Goal: Task Accomplishment & Management: Manage account settings

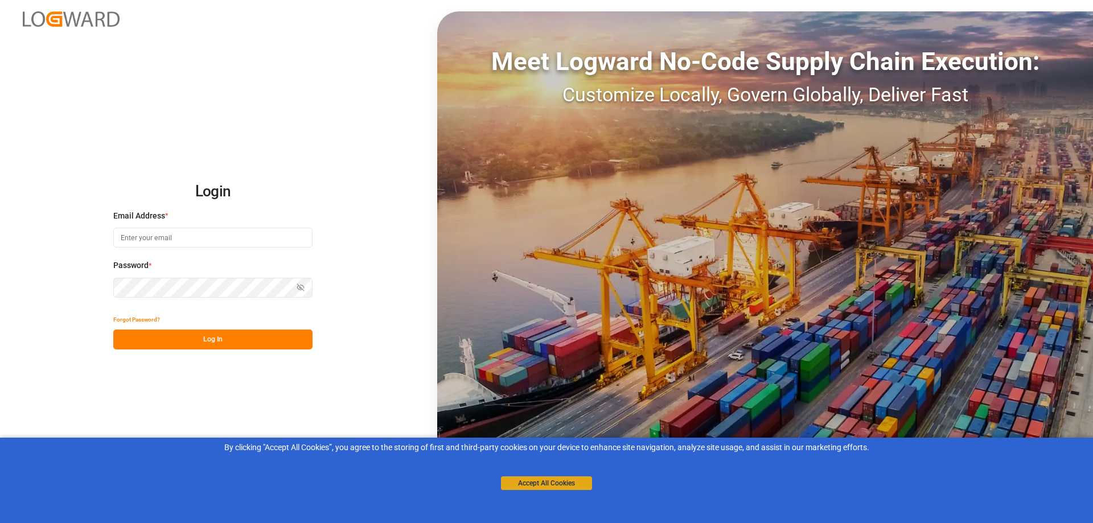
type input "[EMAIL_ADDRESS][DOMAIN_NAME]"
click at [537, 480] on button "Accept All Cookies" at bounding box center [546, 484] width 91 height 14
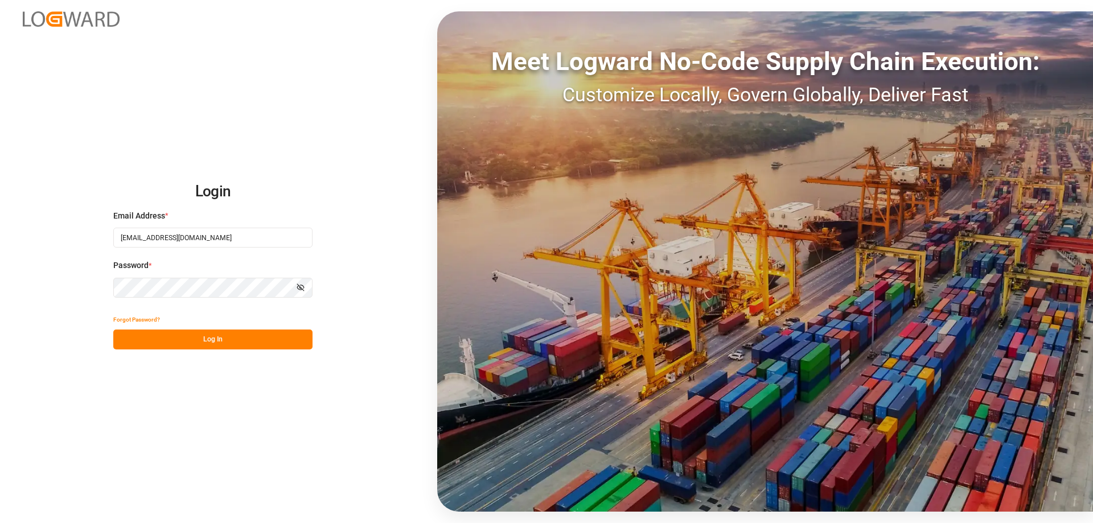
click at [211, 325] on div "Forgot Password?" at bounding box center [212, 320] width 199 height 20
click at [200, 343] on button "Log In" at bounding box center [212, 340] width 199 height 20
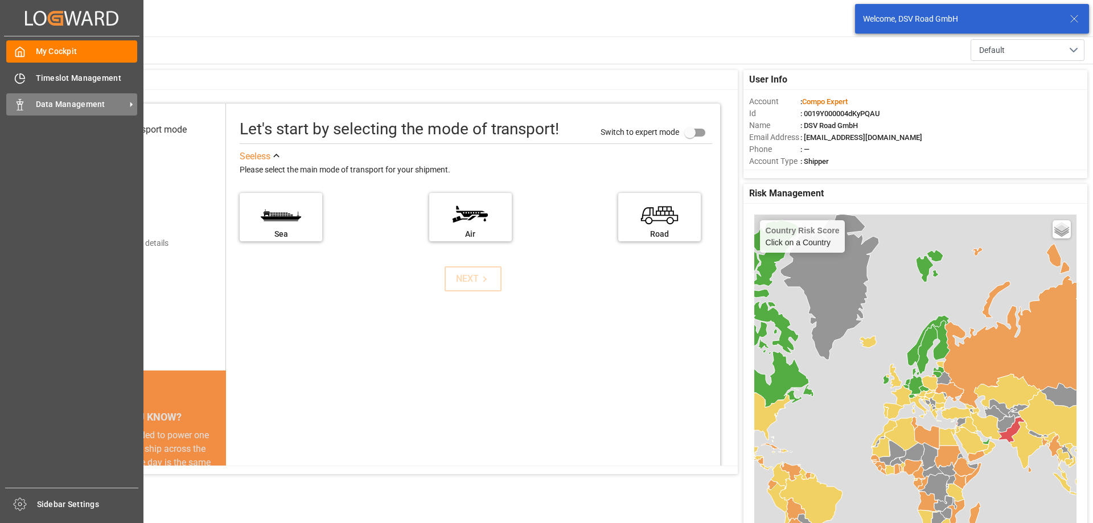
click at [17, 109] on icon at bounding box center [19, 104] width 11 height 11
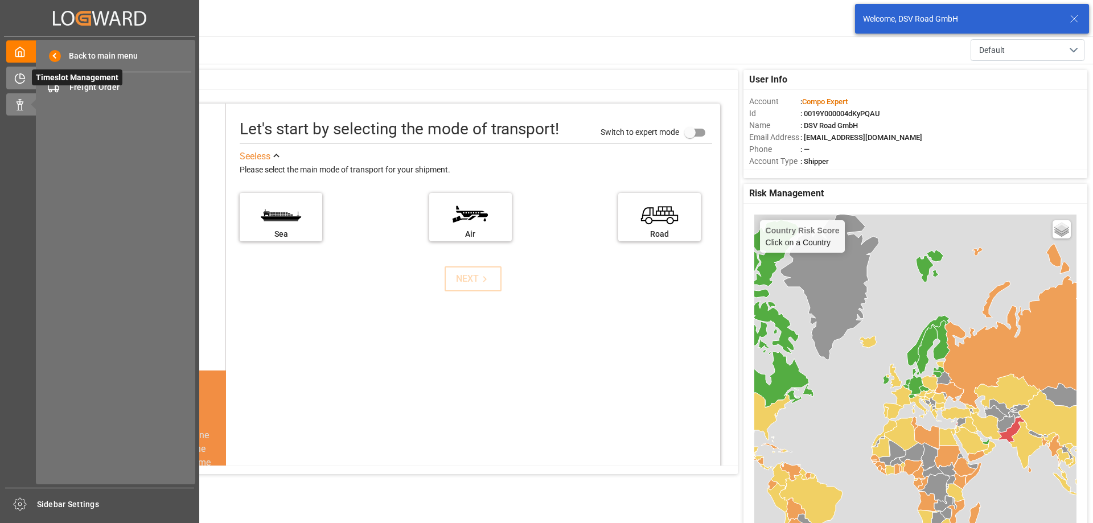
click at [21, 81] on icon at bounding box center [19, 78] width 11 height 11
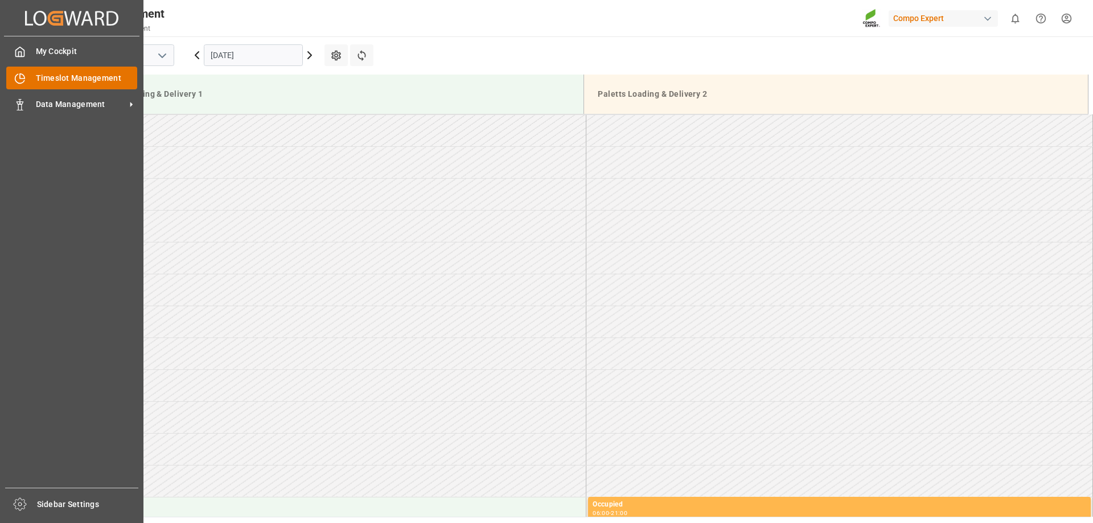
scroll to position [375, 0]
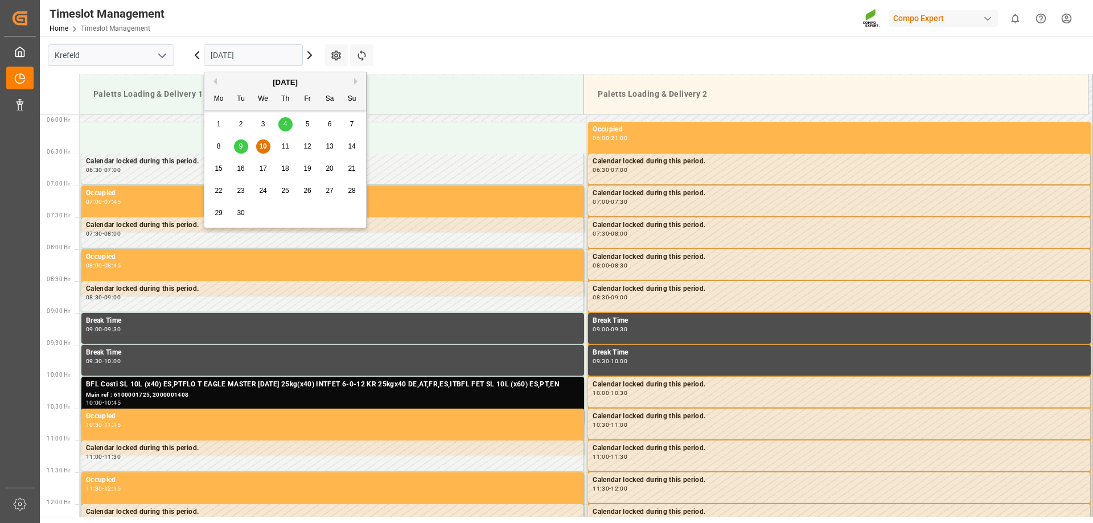
click at [222, 57] on input "[DATE]" at bounding box center [253, 55] width 99 height 22
click at [236, 144] on div "9" at bounding box center [241, 147] width 14 height 14
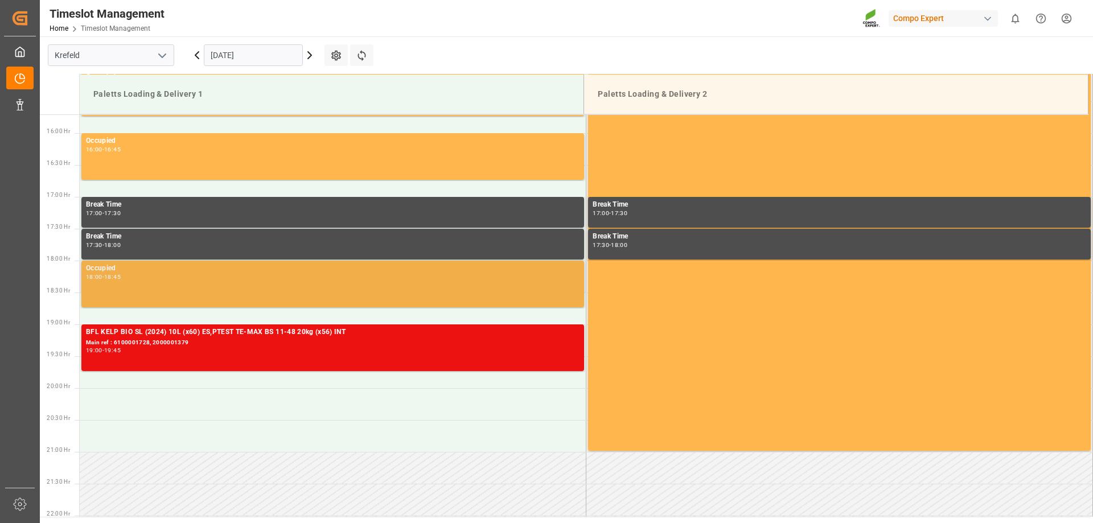
scroll to position [1059, 0]
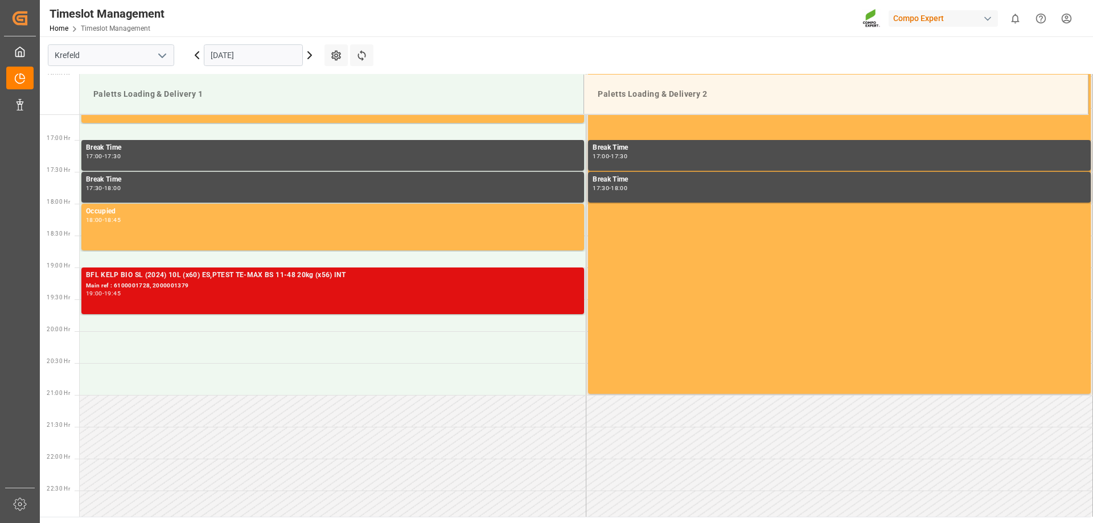
click at [178, 303] on div "BFL KELP BIO SL (2024) 10L (x60) ES,PTEST TE-MAX BS 11-48 20kg (x56) INT Main r…" at bounding box center [333, 291] width 494 height 42
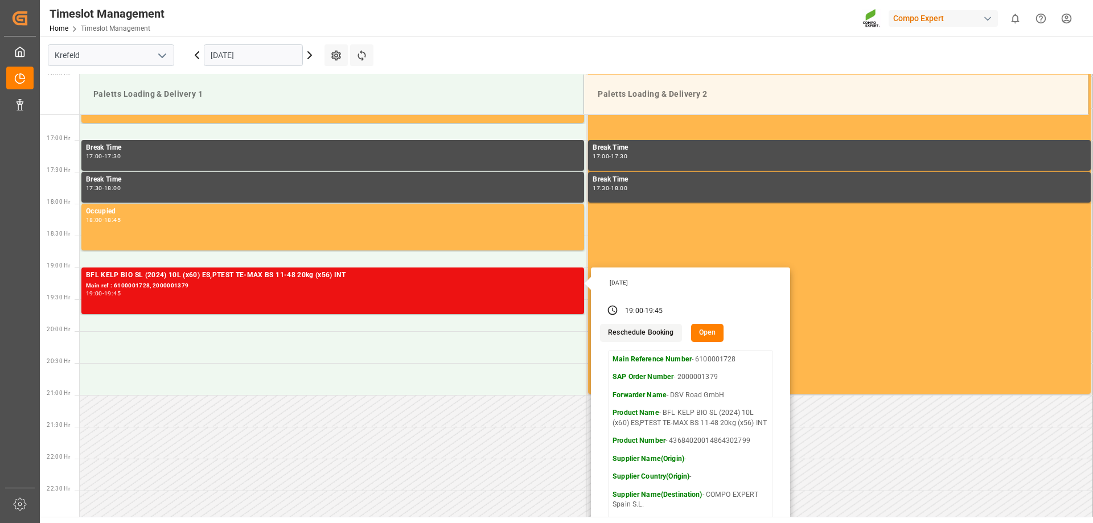
click at [700, 329] on button "Open" at bounding box center [707, 333] width 33 height 18
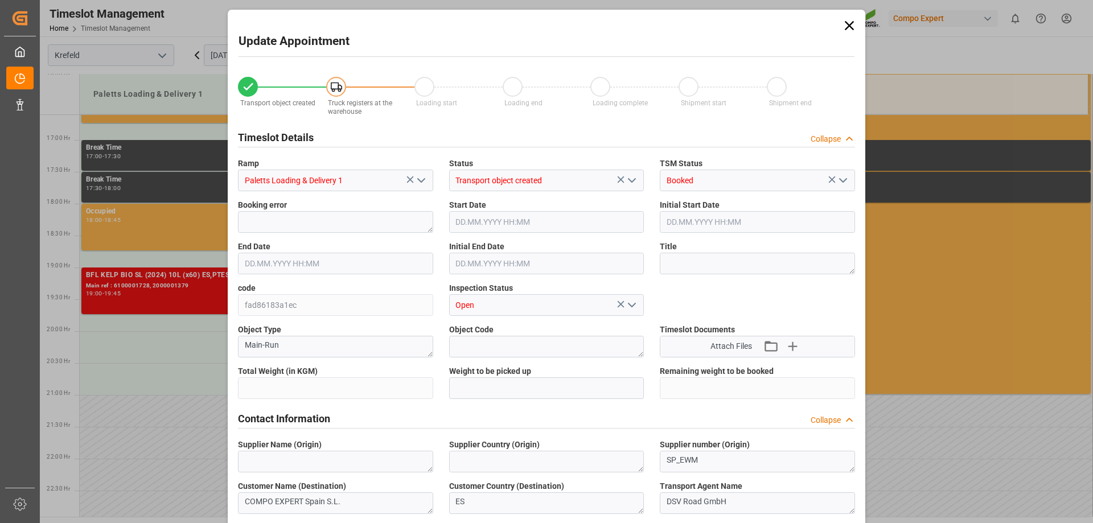
type input "23302"
type input "0"
type input "09.09.2025 19:00"
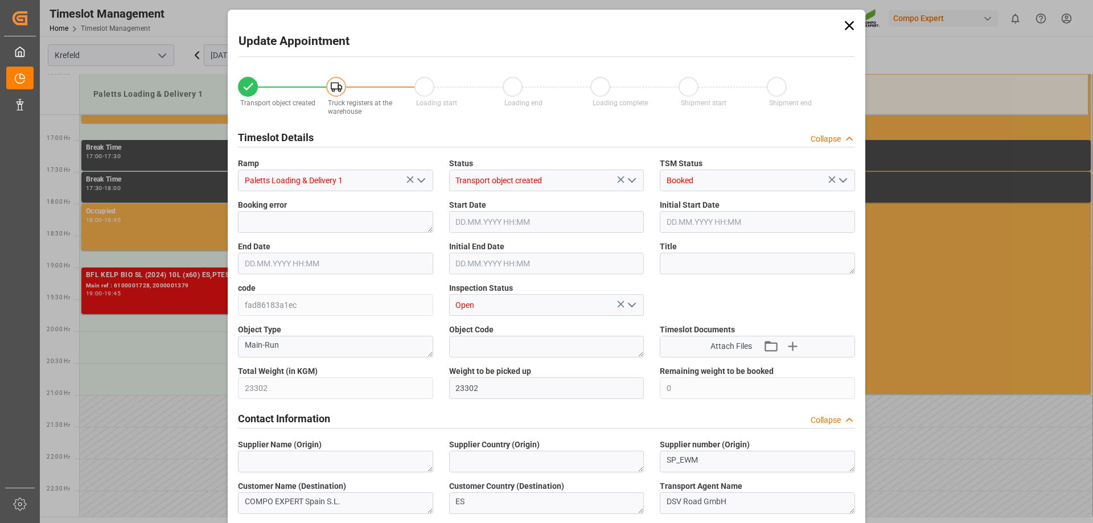
type input "09.09.2025 19:00"
type input "09.09.2025 19:45"
type input "09.09.2025 19:30"
type input "05.09.2025 07:53"
type input "08.09.2025 17:31"
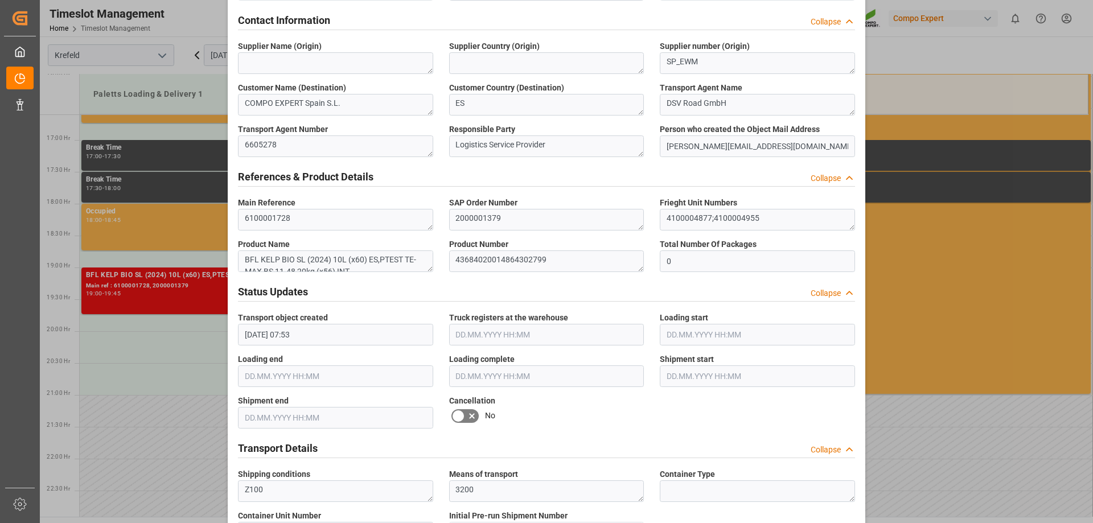
scroll to position [456, 0]
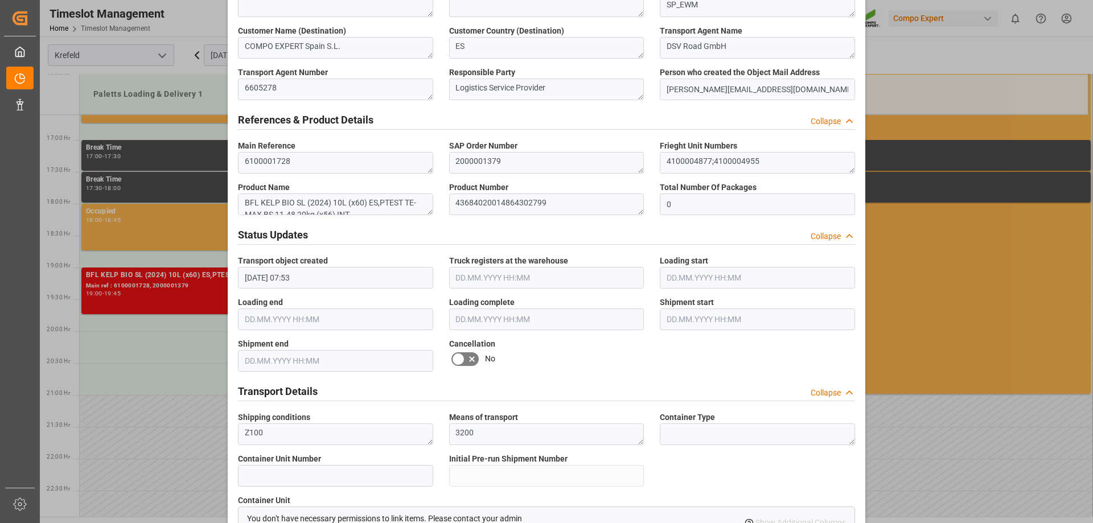
click at [465, 357] on icon at bounding box center [472, 360] width 14 height 14
click at [0, 0] on input "checkbox" at bounding box center [0, 0] width 0 height 0
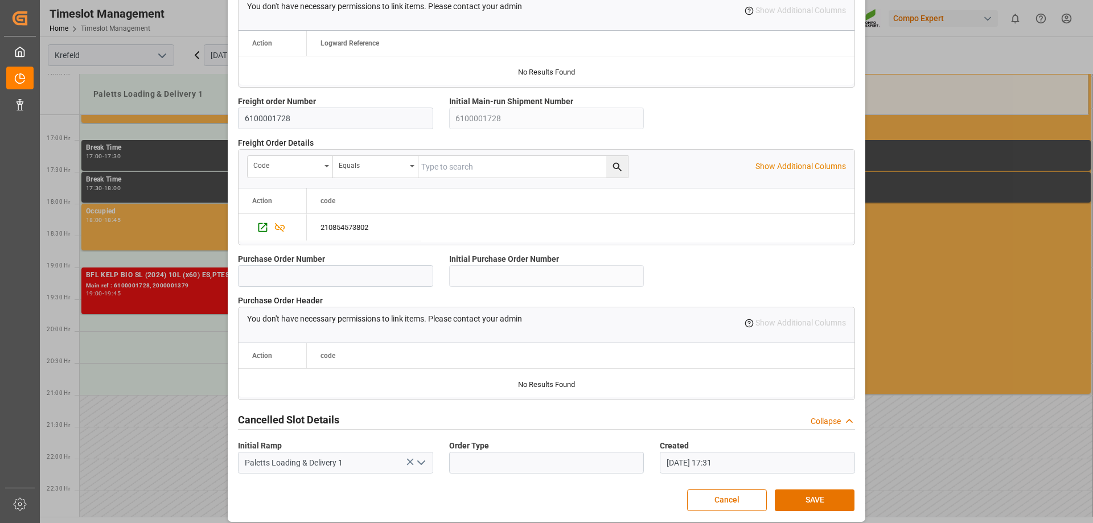
scroll to position [976, 0]
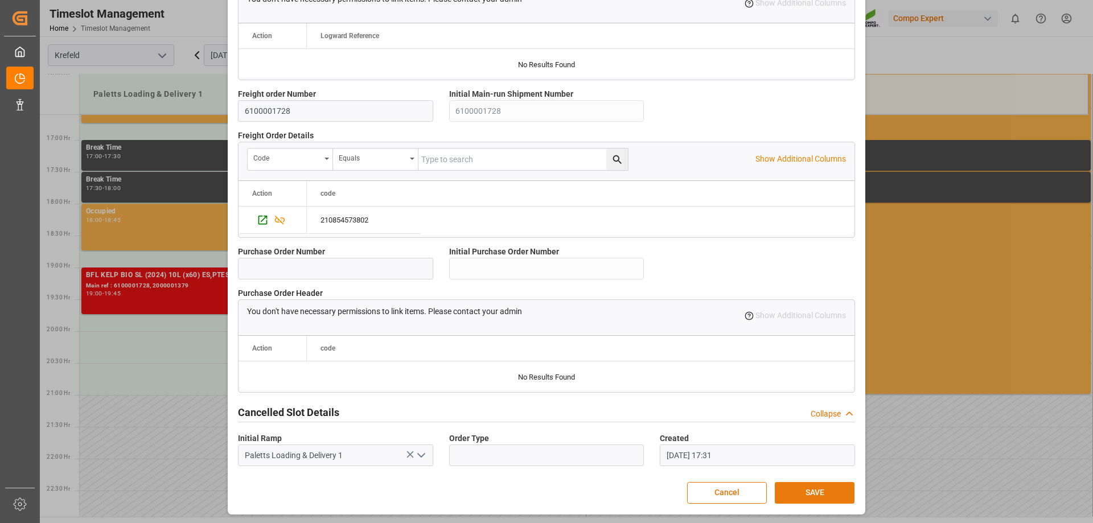
click at [804, 498] on button "SAVE" at bounding box center [815, 493] width 80 height 22
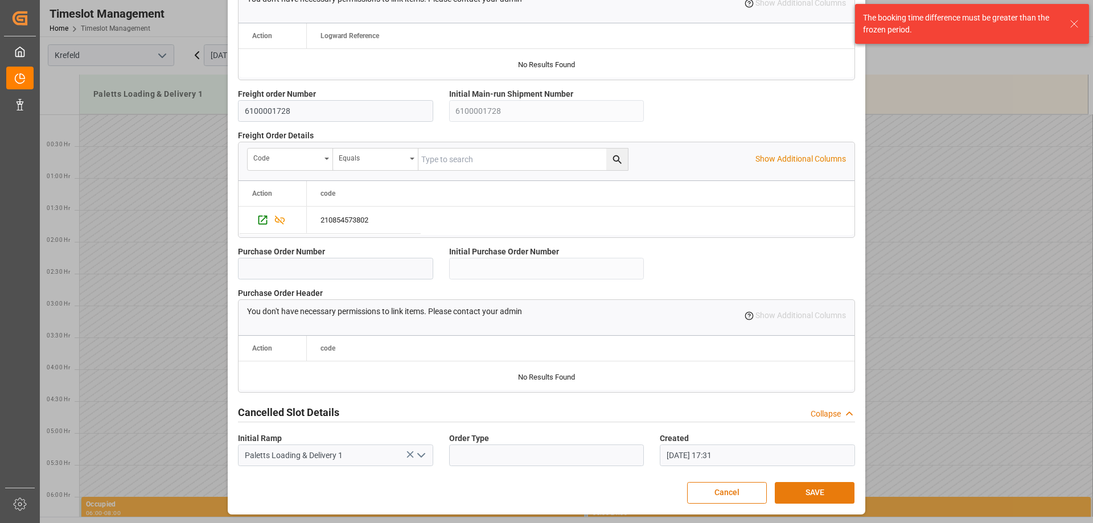
click at [790, 497] on button "SAVE" at bounding box center [815, 493] width 80 height 22
click at [713, 493] on button "Cancel" at bounding box center [727, 493] width 80 height 22
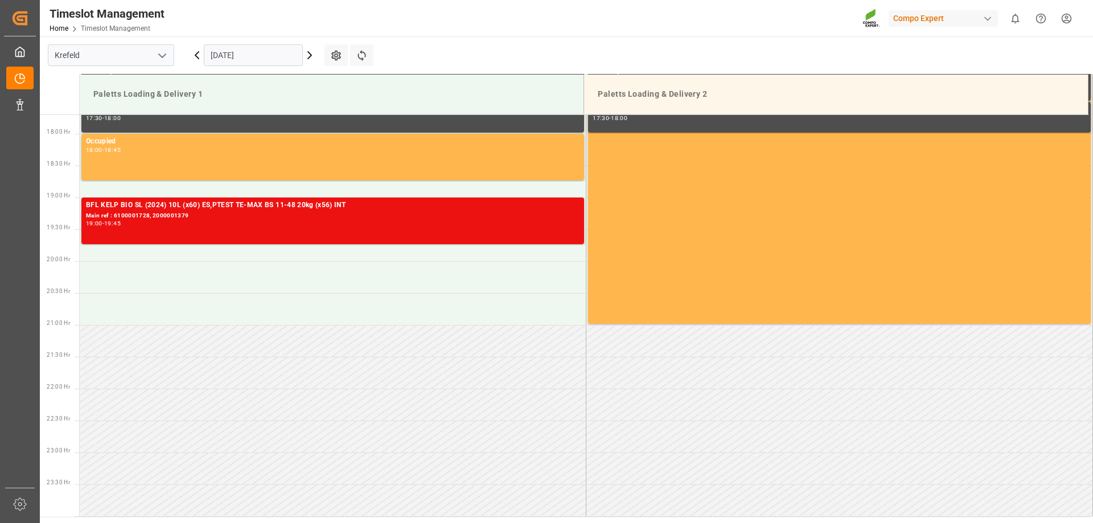
scroll to position [958, 0]
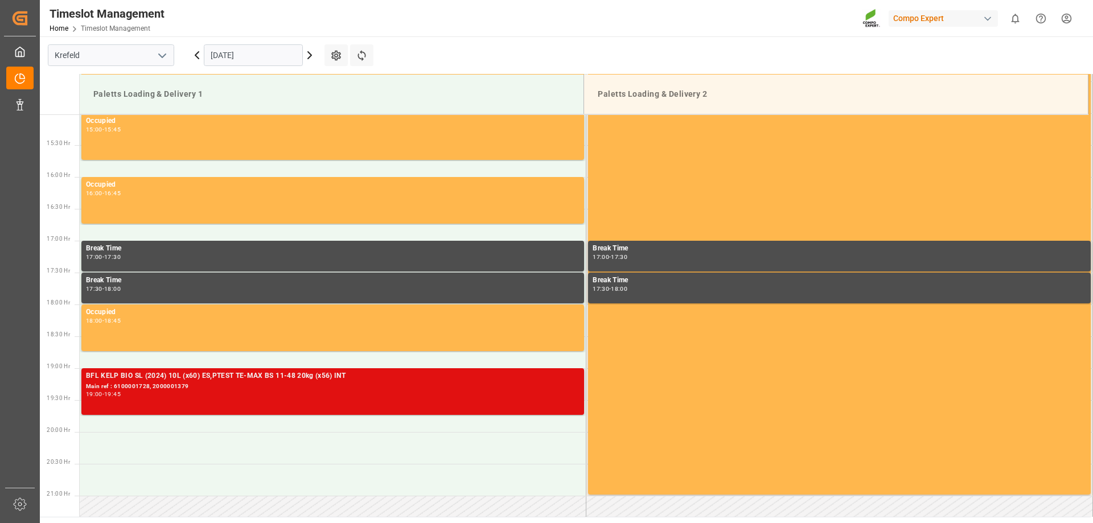
click at [182, 403] on div "BFL KELP BIO SL (2024) 10L (x60) ES,PTEST TE-MAX BS 11-48 20kg (x56) INT Main r…" at bounding box center [333, 392] width 494 height 42
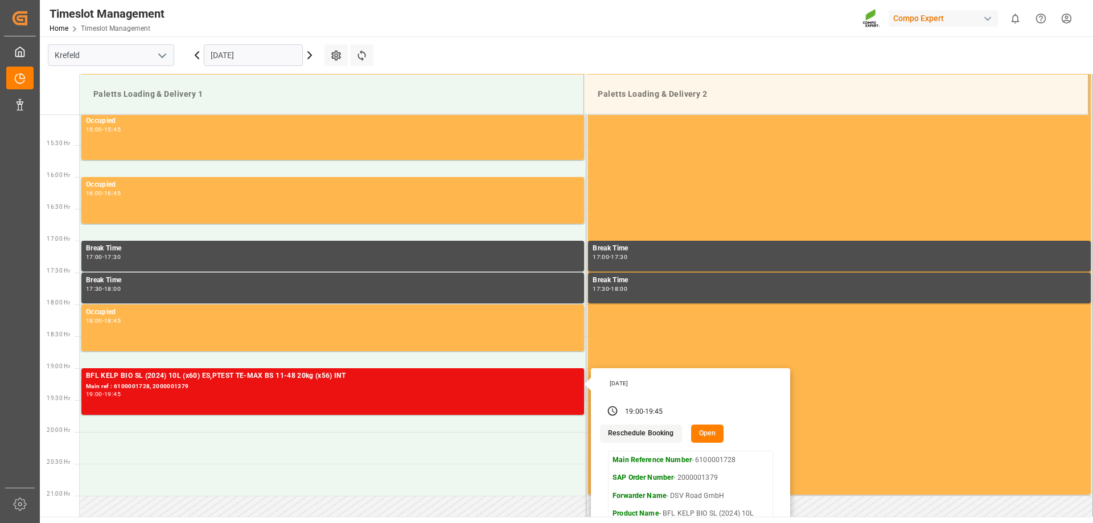
click at [638, 435] on button "Reschedule Booking" at bounding box center [640, 434] width 81 height 18
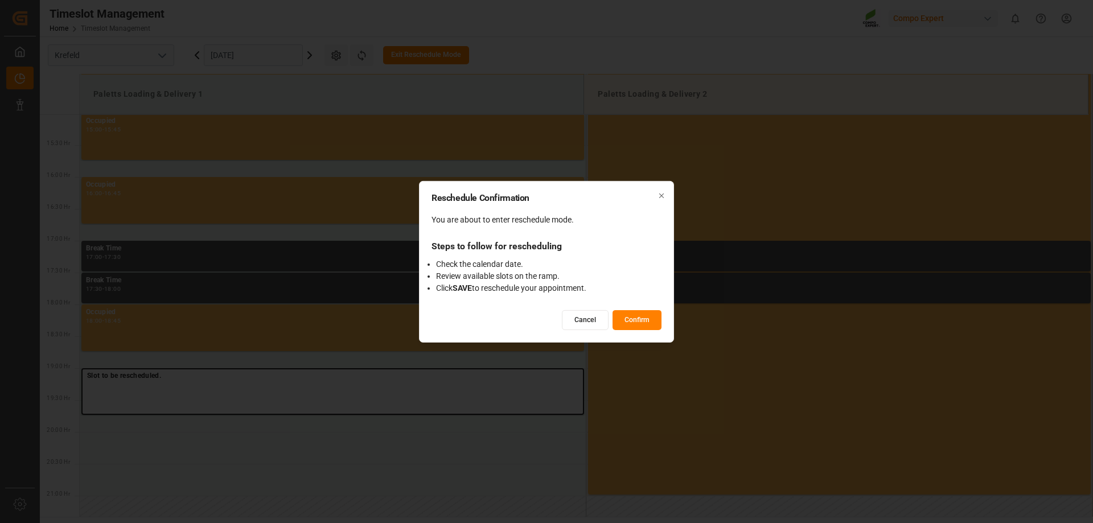
click at [638, 317] on button "Confirm" at bounding box center [637, 320] width 49 height 20
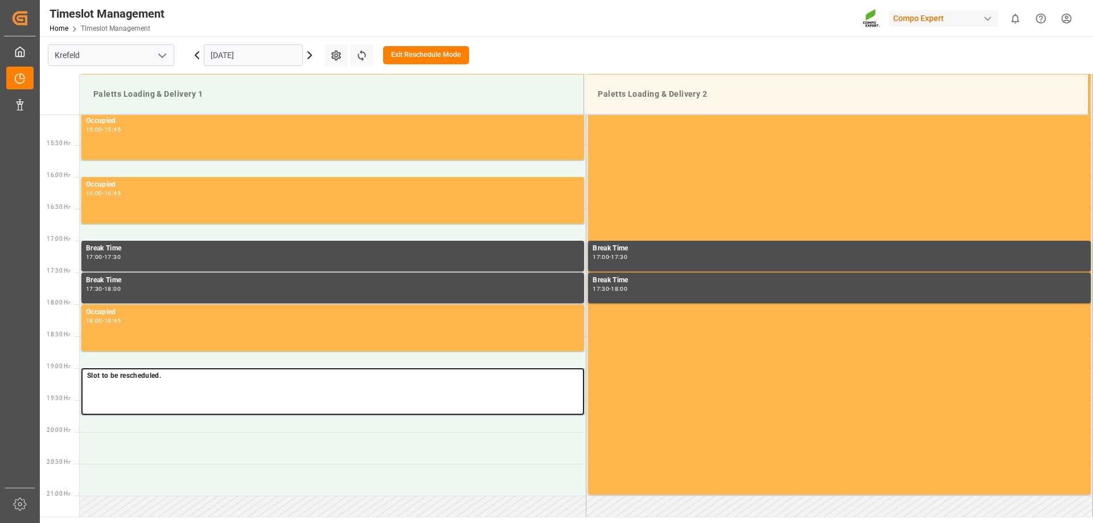
click at [275, 59] on input "09.09.2025" at bounding box center [253, 55] width 99 height 22
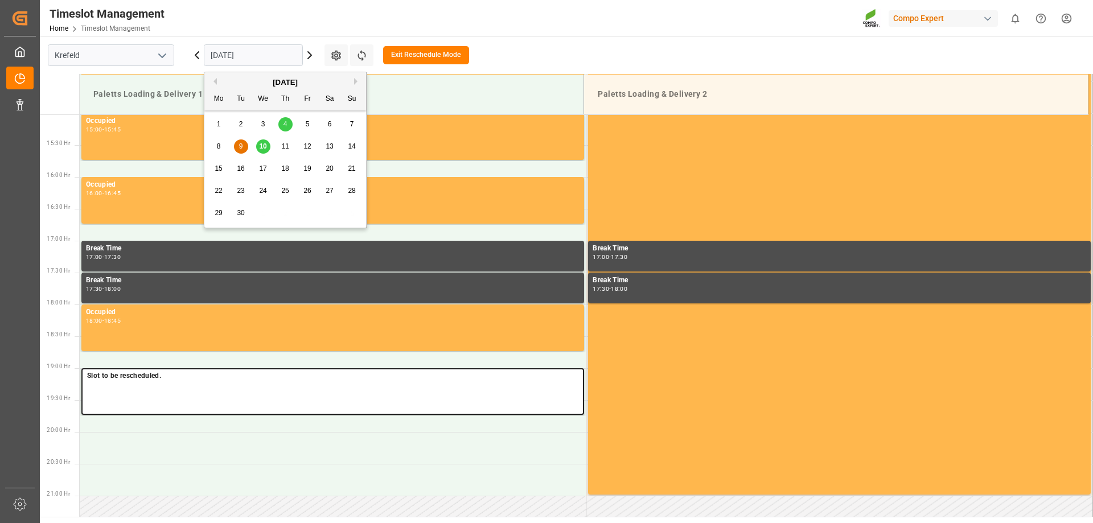
click at [286, 146] on span "11" at bounding box center [284, 146] width 7 height 8
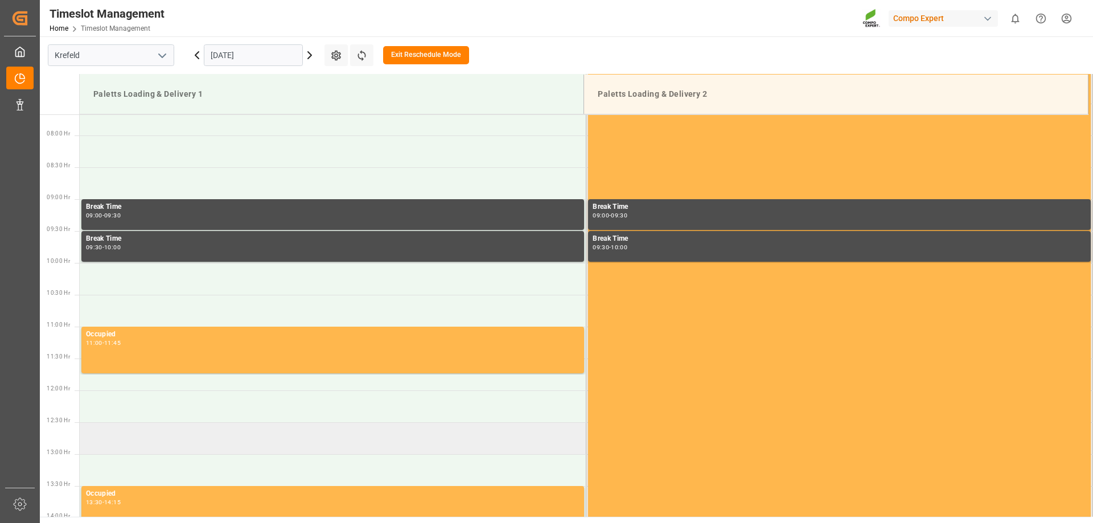
scroll to position [603, 0]
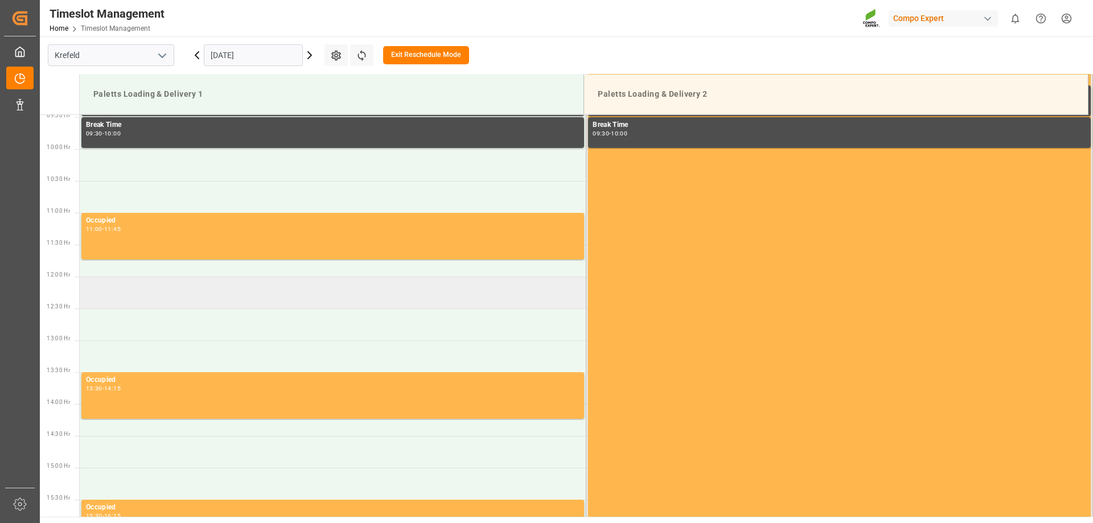
click at [215, 297] on td at bounding box center [333, 293] width 507 height 32
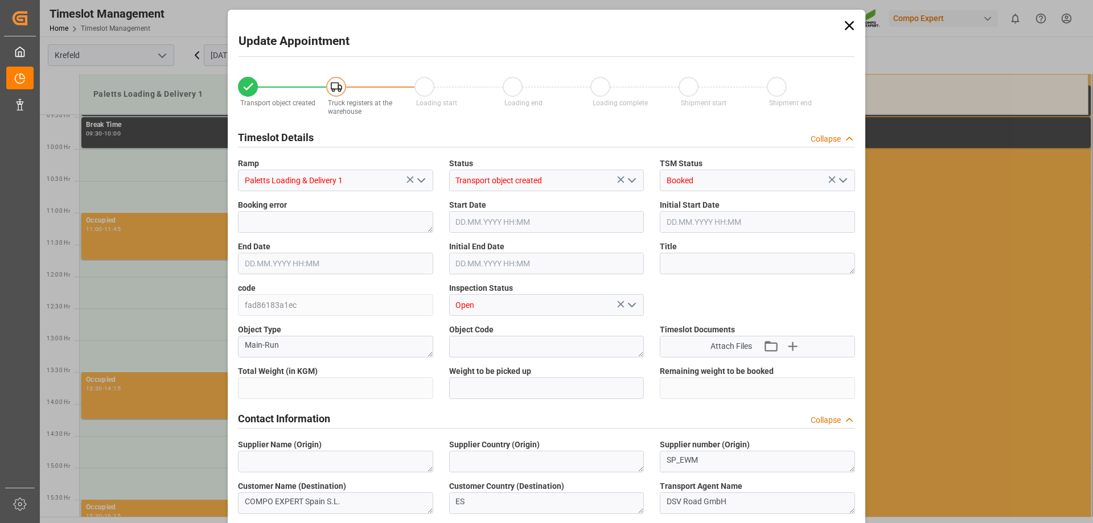
type input "23302"
type input "0"
type input "11.09.2025 12:00"
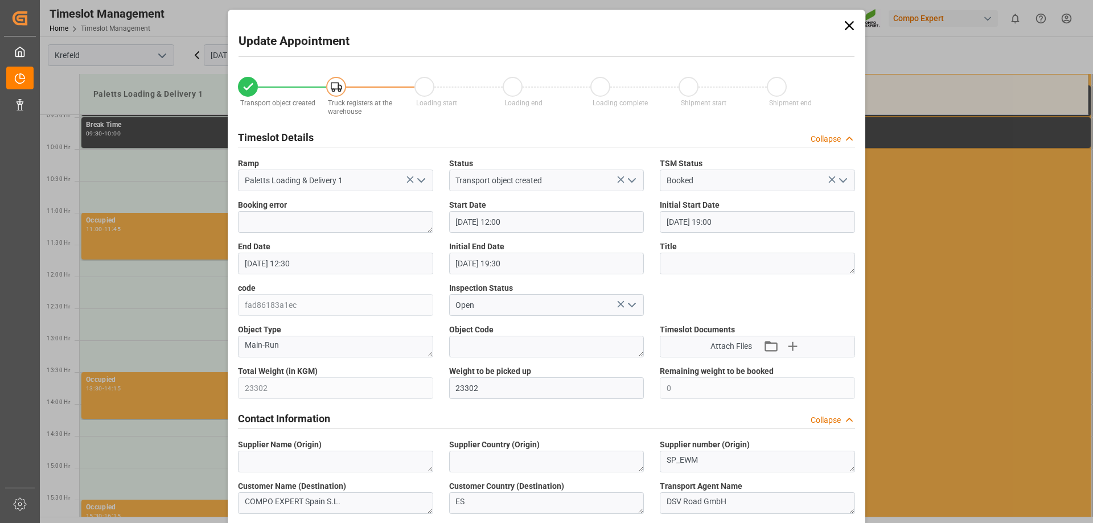
type input "09.09.2025 19:00"
type input "11.09.2025 12:30"
type input "09.09.2025 19:30"
type input "05.09.2025 07:53"
type input "08.09.2025 17:31"
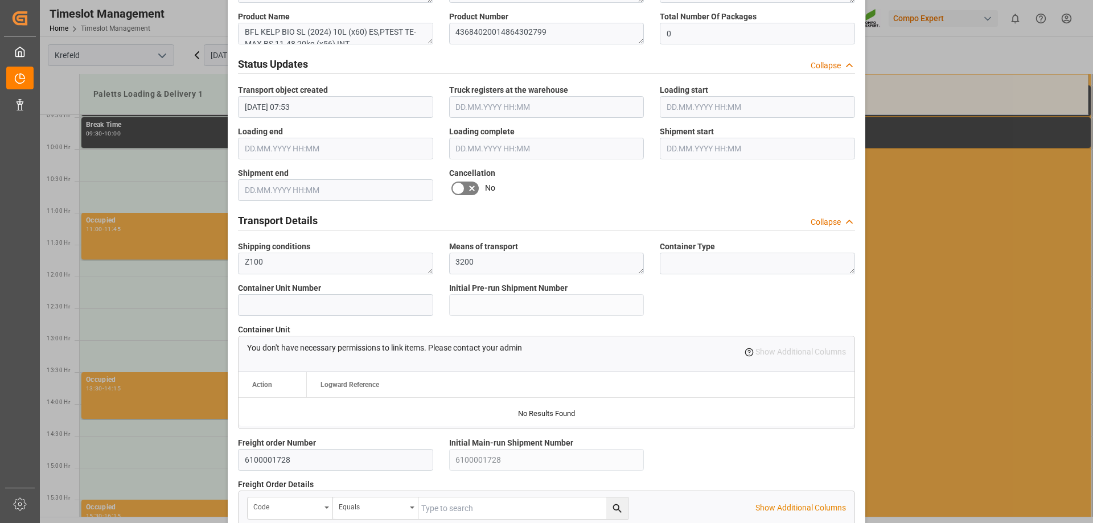
scroll to position [976, 0]
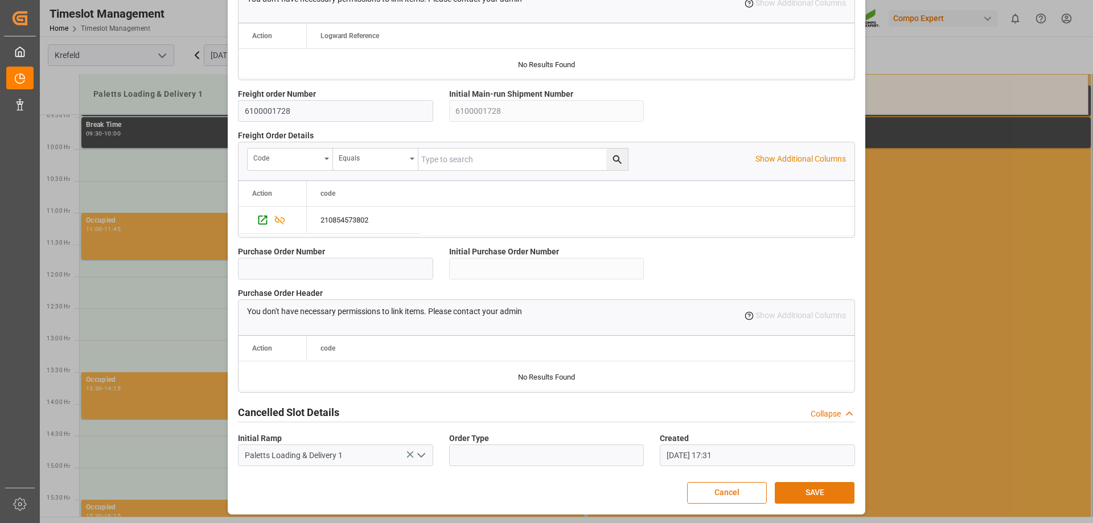
click at [797, 488] on button "SAVE" at bounding box center [815, 493] width 80 height 22
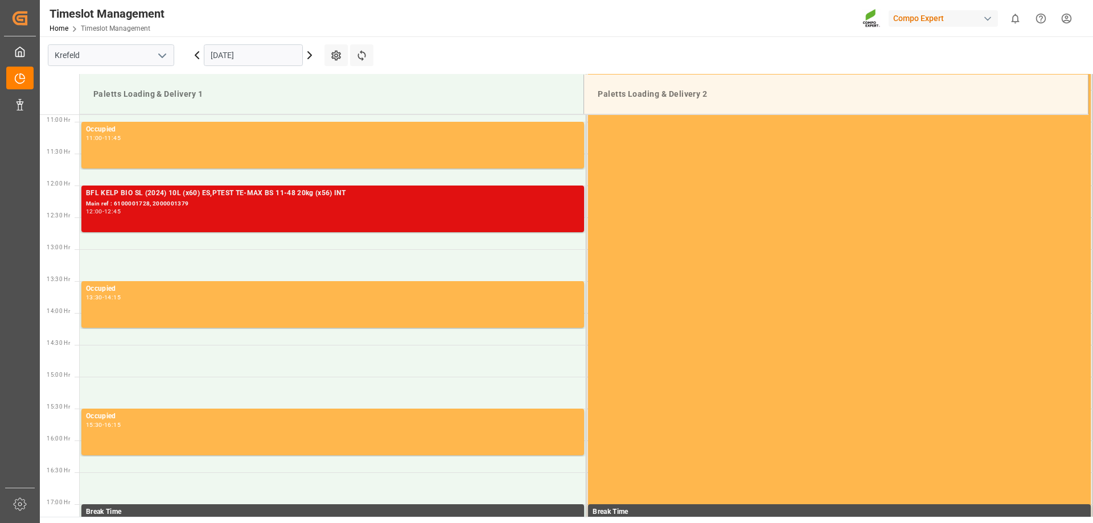
scroll to position [409, 0]
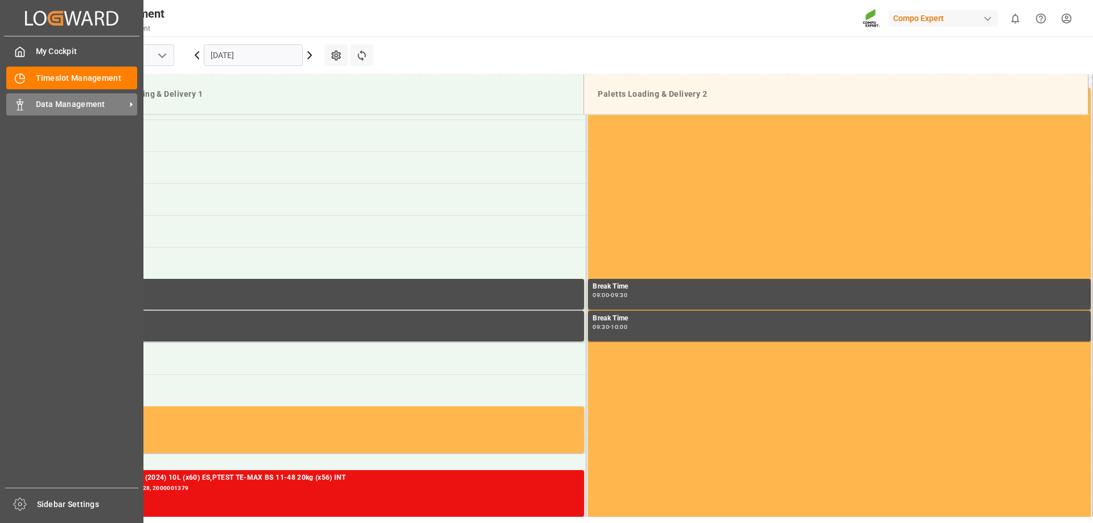
click at [9, 104] on div at bounding box center [15, 105] width 19 height 12
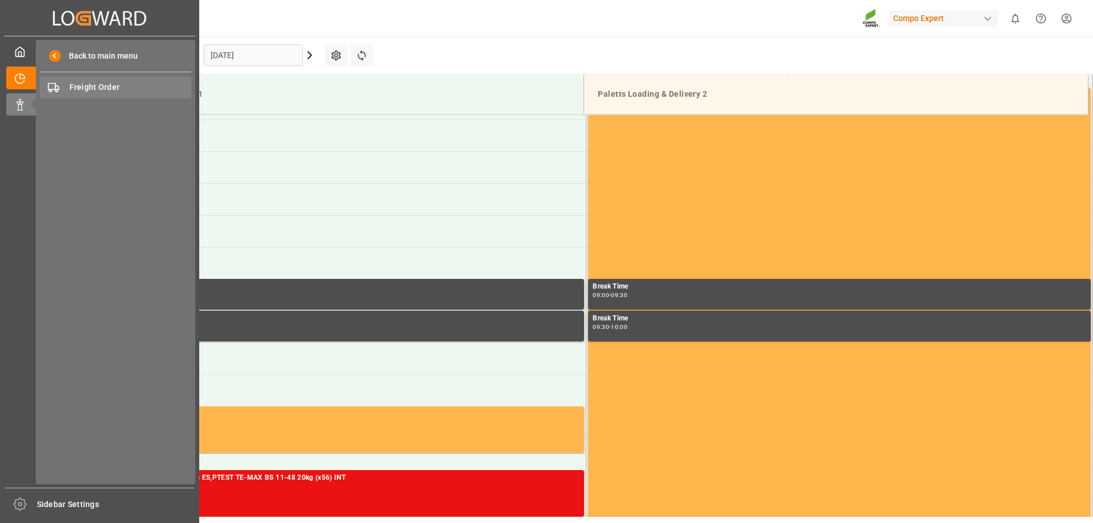
click at [79, 82] on span "Freight Order" at bounding box center [130, 87] width 122 height 12
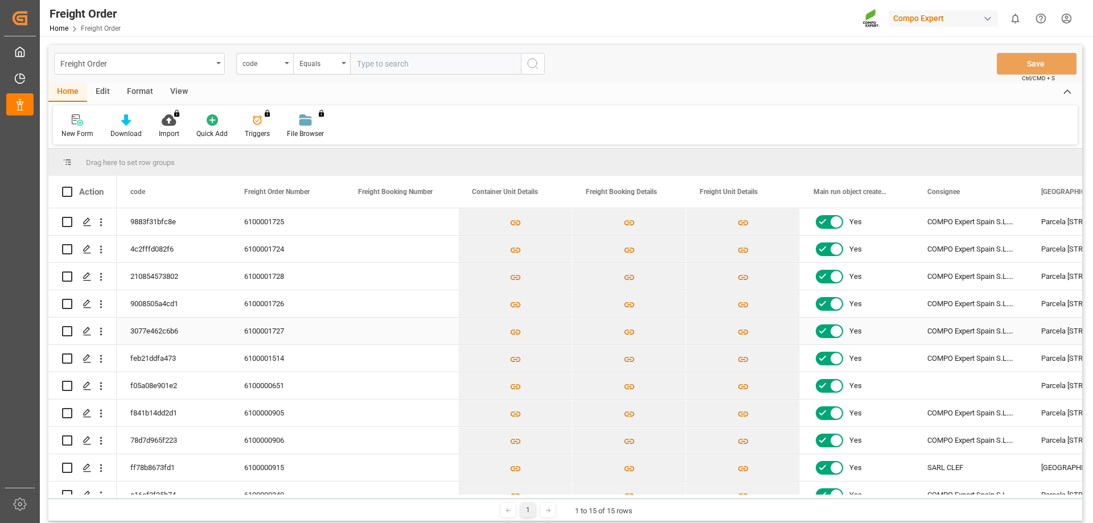
click at [67, 330] on input "Press Space to toggle row selection (unchecked)" at bounding box center [67, 331] width 10 height 10
checkbox input "true"
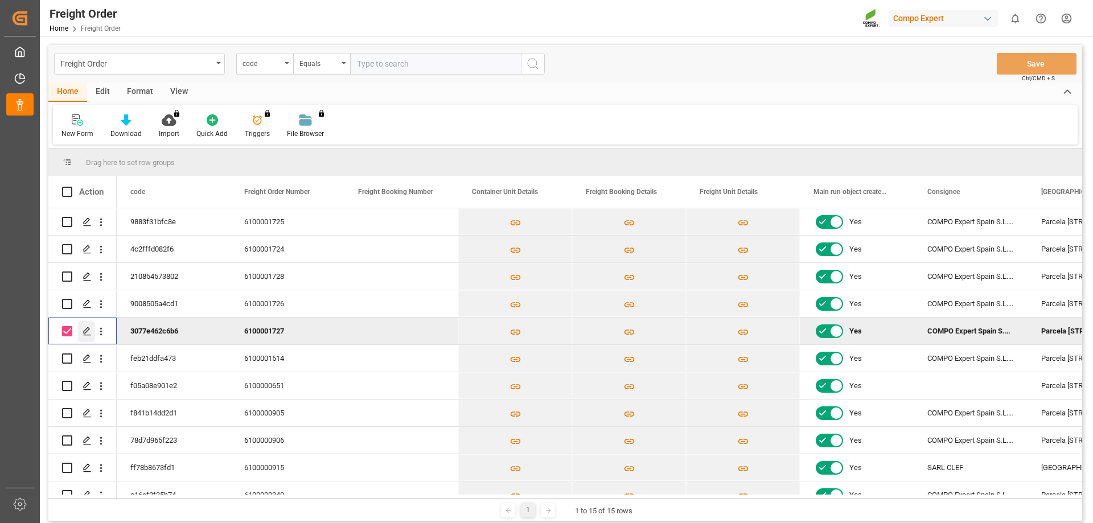
click at [84, 332] on polygon "Press SPACE to deselect this row." at bounding box center [87, 331] width 6 height 6
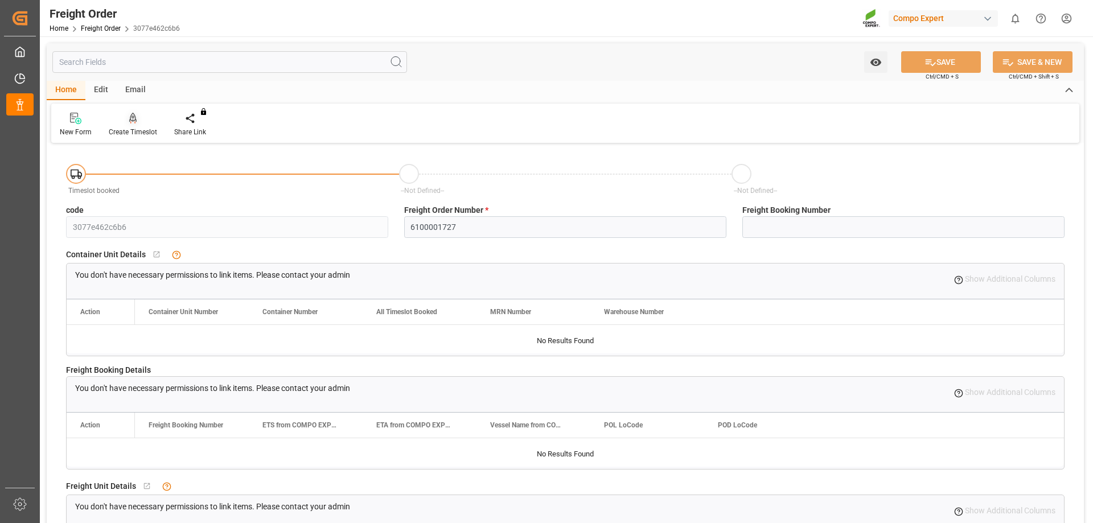
click at [138, 129] on div "Create Timeslot" at bounding box center [133, 132] width 48 height 10
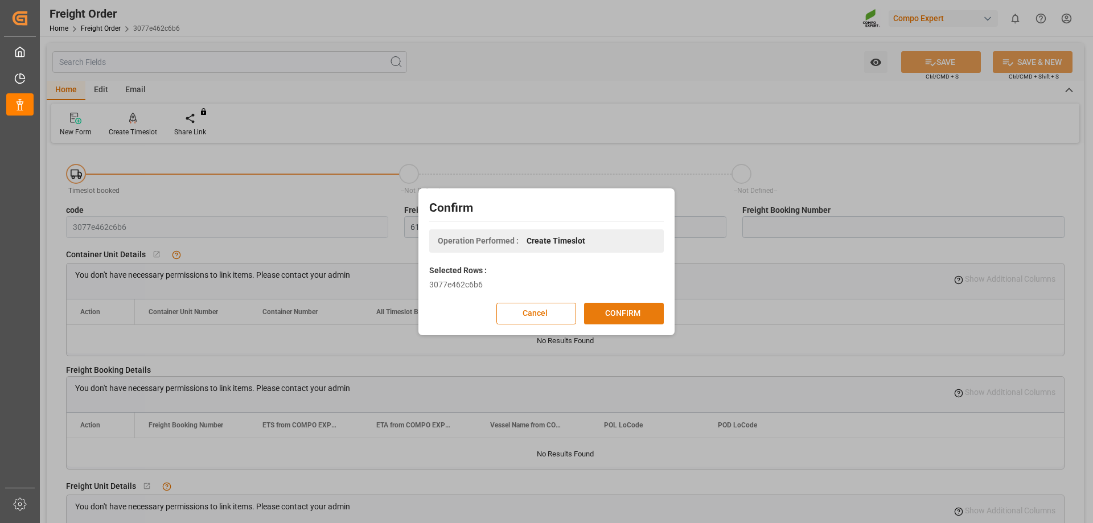
click at [611, 321] on button "CONFIRM" at bounding box center [624, 314] width 80 height 22
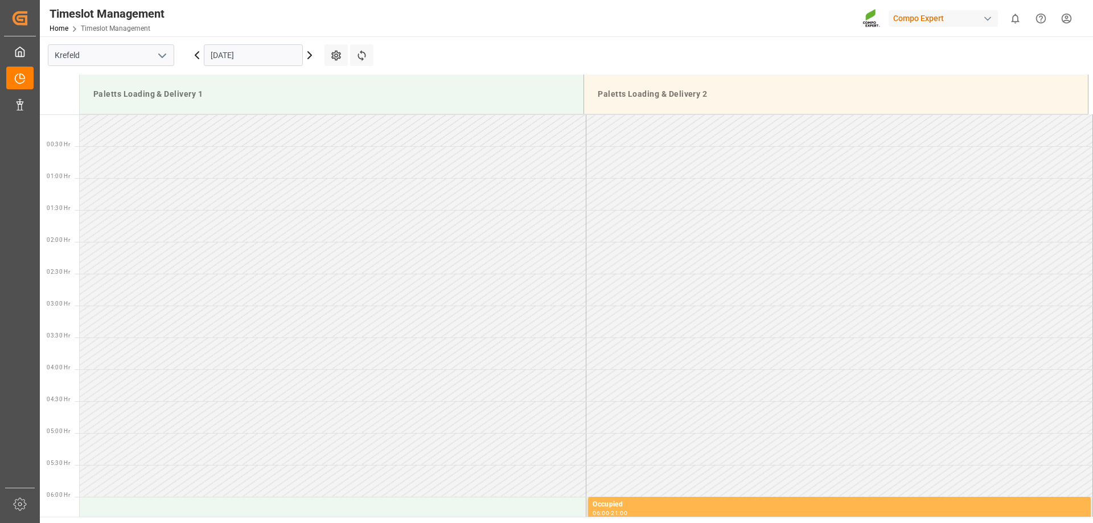
scroll to position [375, 0]
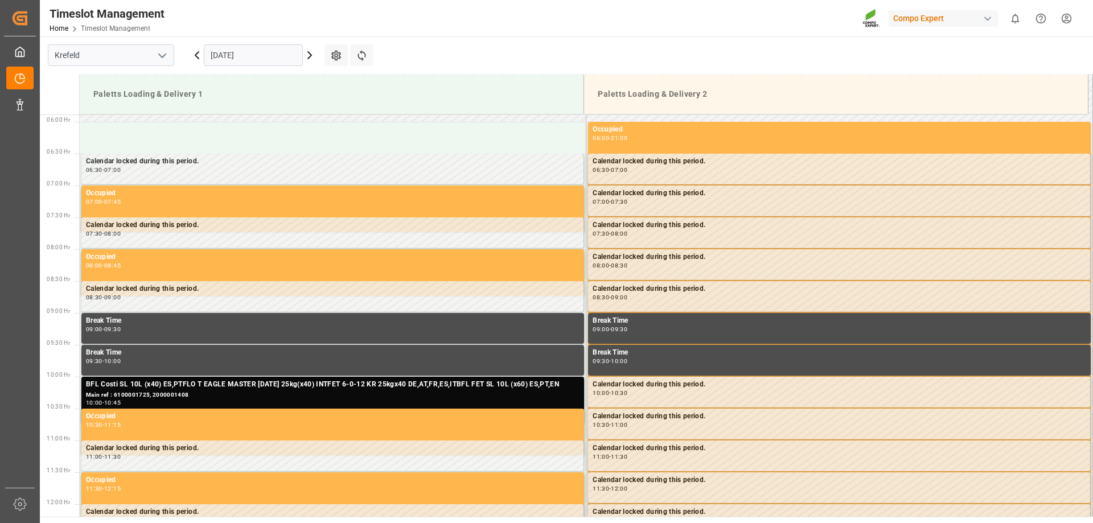
click at [243, 63] on input "[DATE]" at bounding box center [253, 55] width 99 height 22
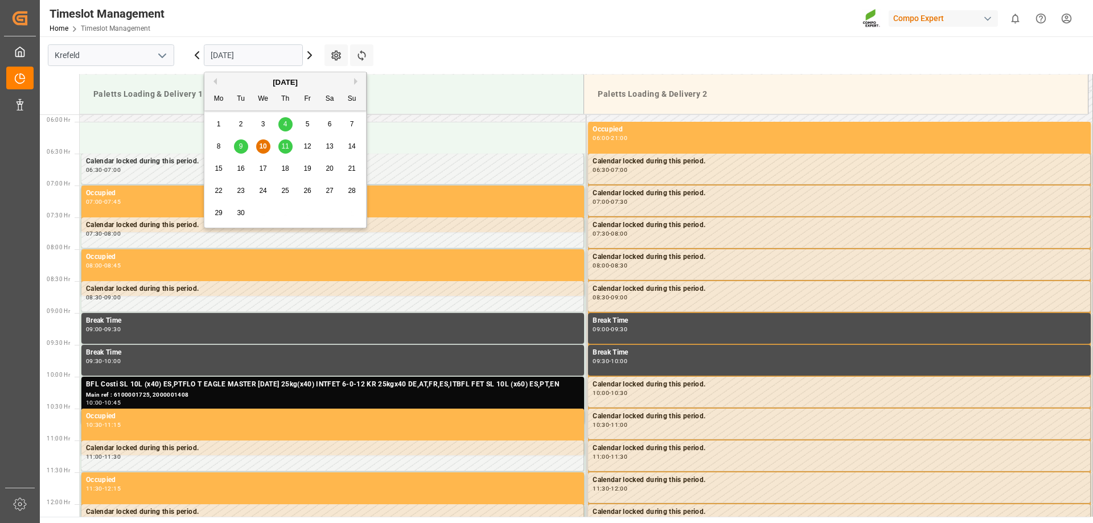
click at [288, 148] on span "11" at bounding box center [284, 146] width 7 height 8
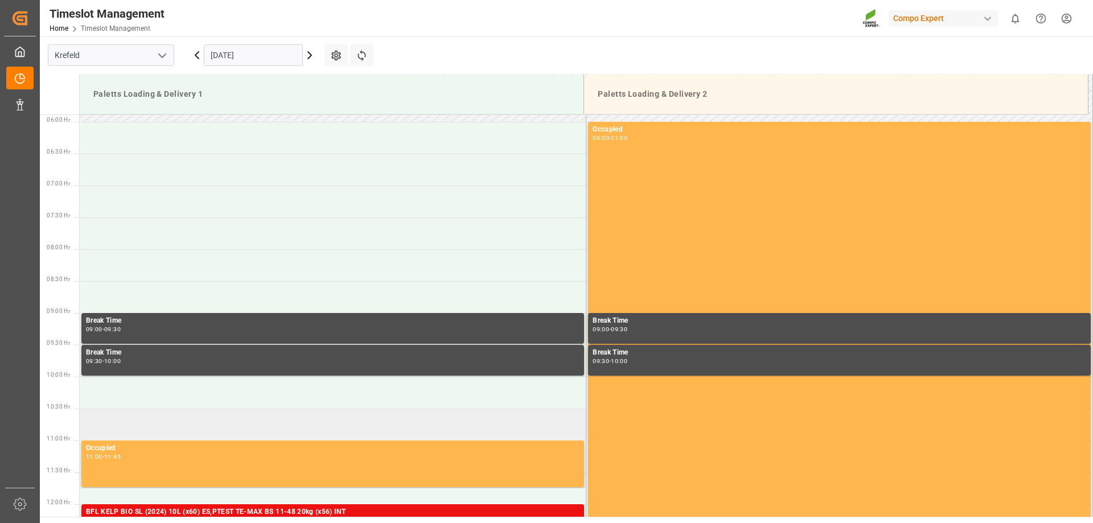
click at [154, 417] on td at bounding box center [333, 425] width 507 height 32
click at [165, 434] on td at bounding box center [333, 425] width 507 height 32
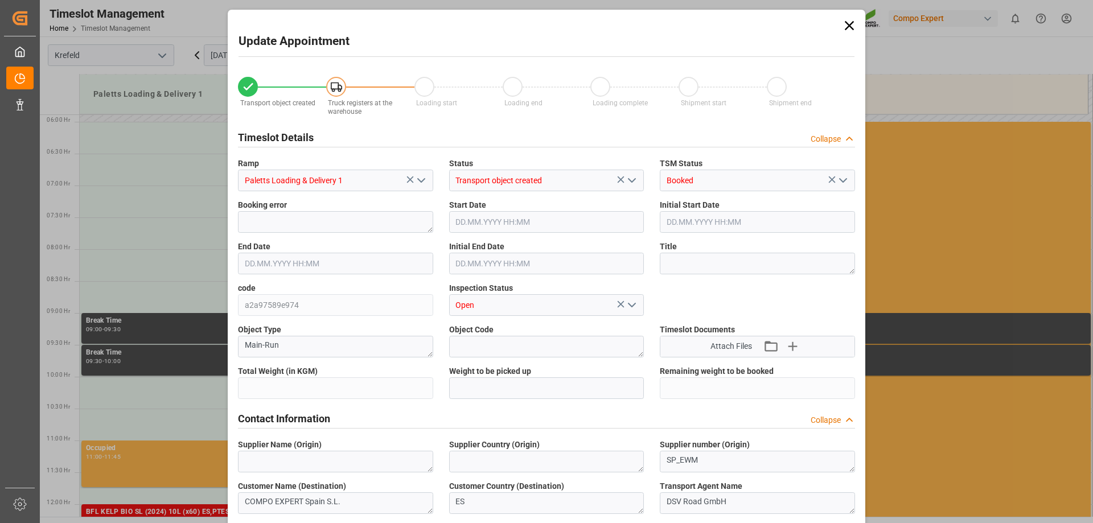
type input "23377.2"
type input "0"
type input "[DATE] 10:30"
type input "[DATE] 11:00"
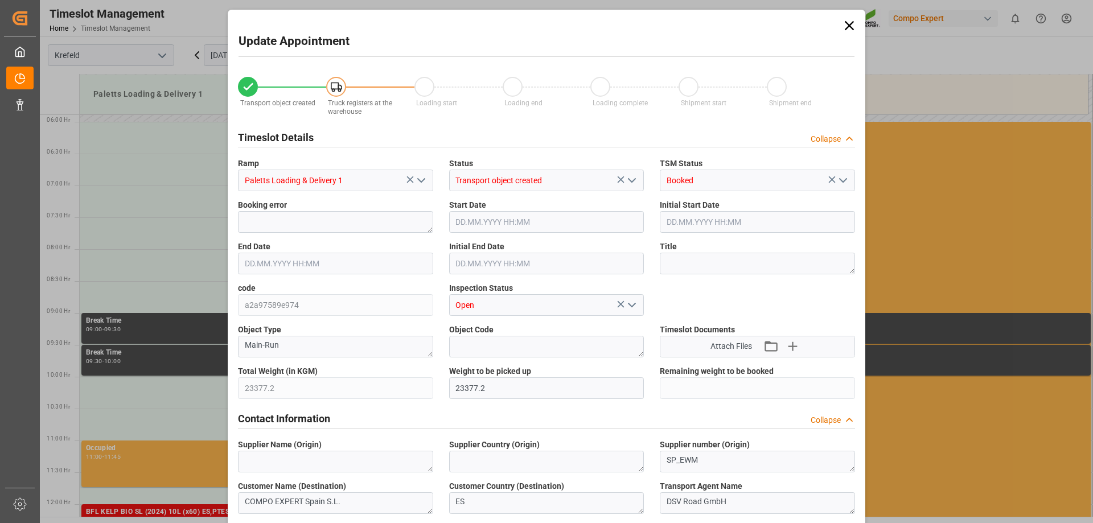
type input "[DATE] 07:49"
type input "[DATE] 05:23"
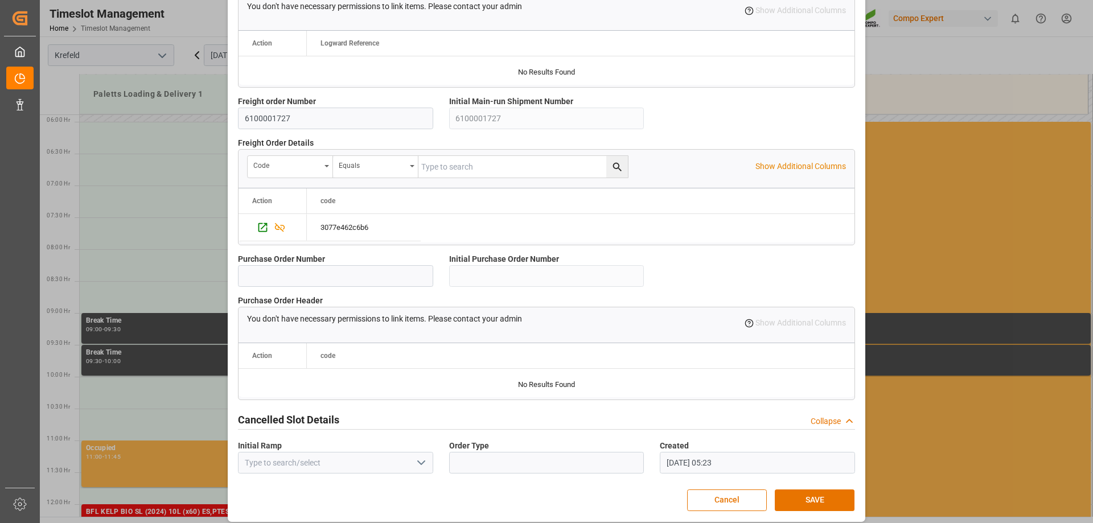
scroll to position [976, 0]
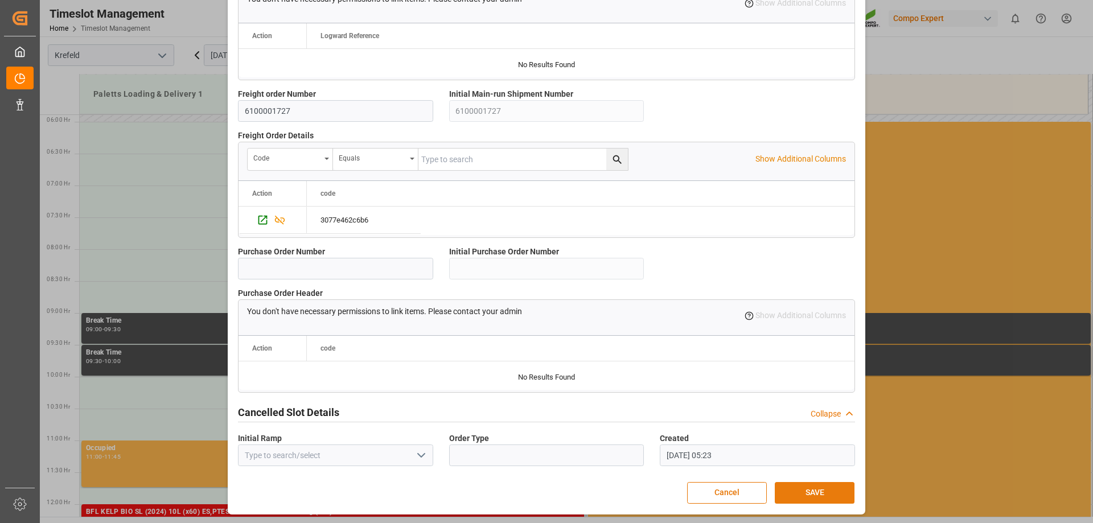
click at [802, 489] on button "SAVE" at bounding box center [815, 493] width 80 height 22
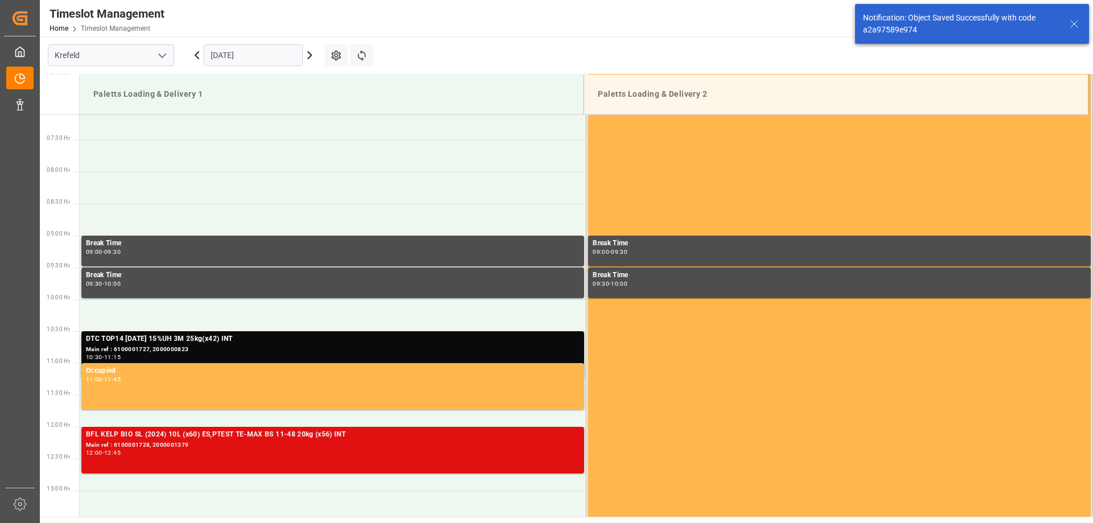
scroll to position [510, 0]
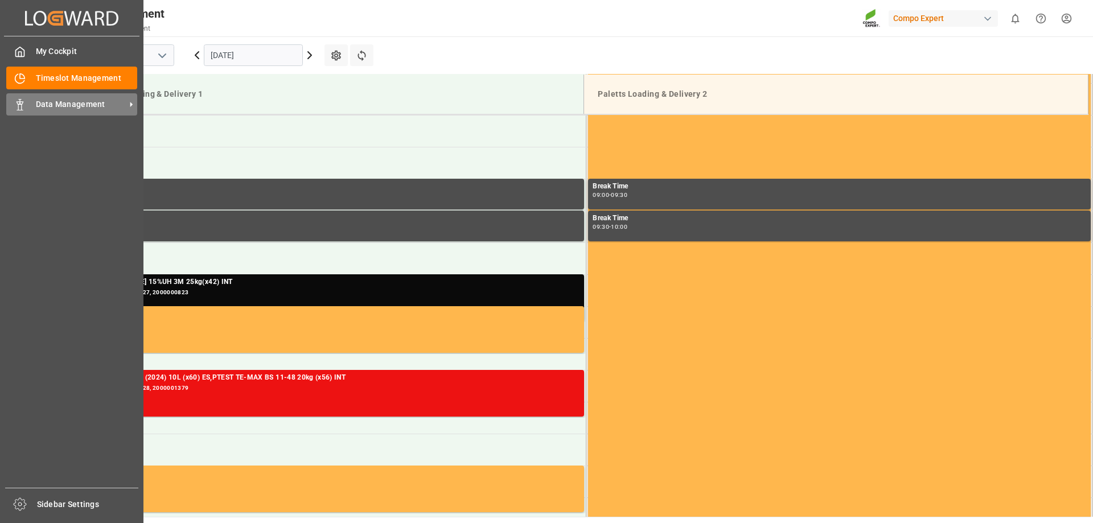
click at [15, 108] on icon at bounding box center [19, 104] width 11 height 11
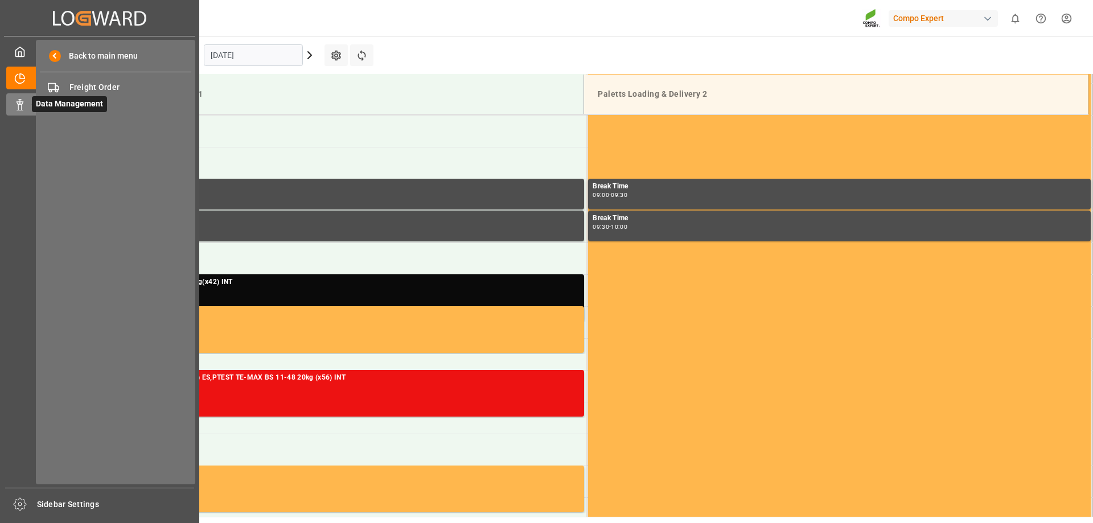
click at [88, 96] on span "Data Management" at bounding box center [69, 104] width 75 height 16
click at [89, 89] on span "Freight Order" at bounding box center [130, 87] width 122 height 12
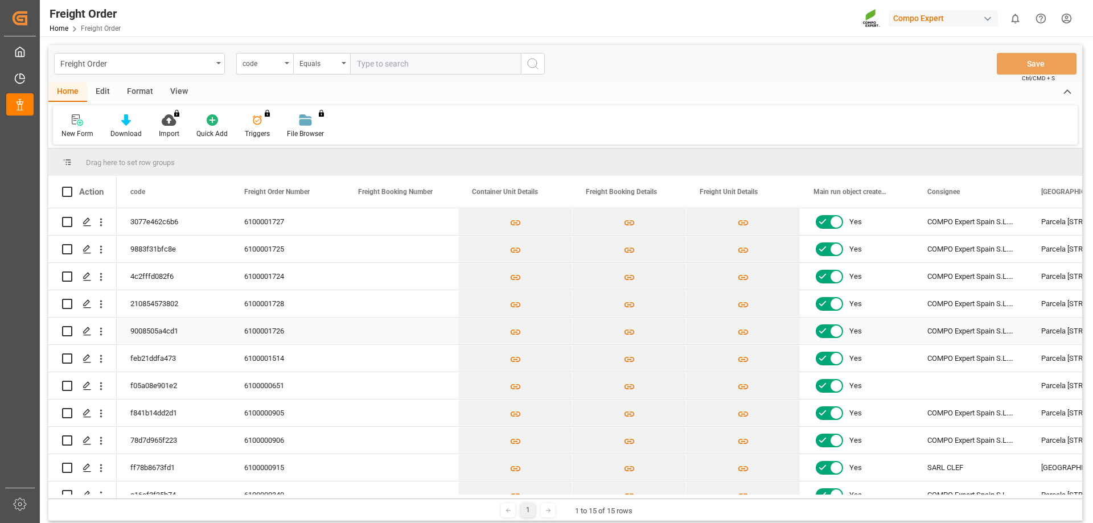
click at [68, 334] on input "Press Space to toggle row selection (unchecked)" at bounding box center [67, 331] width 10 height 10
checkbox input "true"
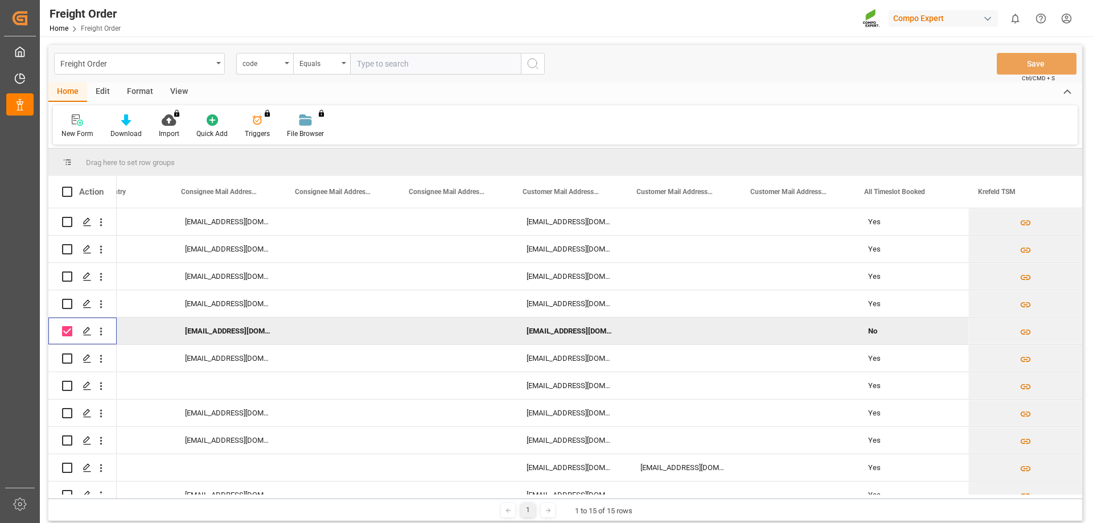
scroll to position [0, 1121]
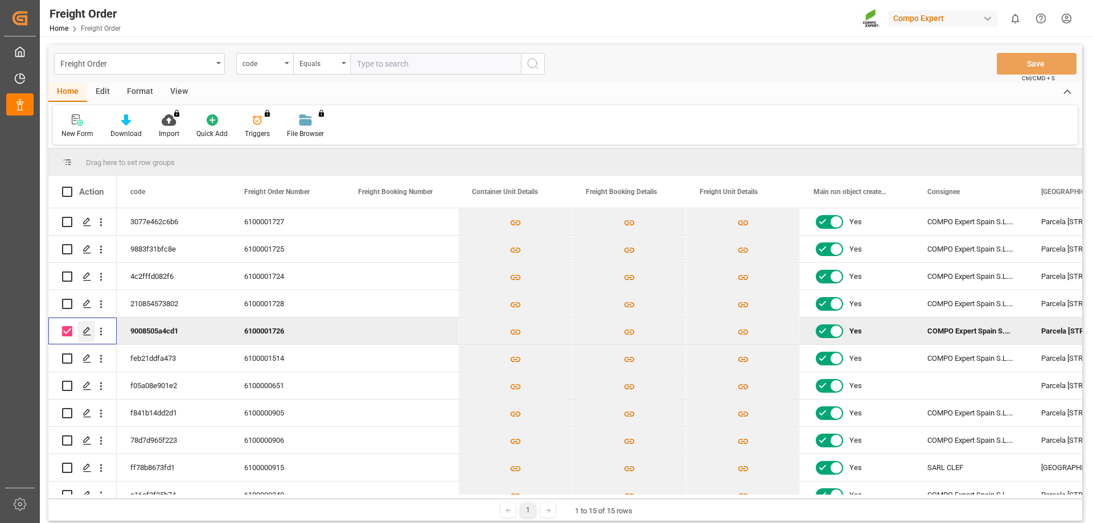
click at [87, 334] on icon "Press SPACE to deselect this row." at bounding box center [87, 331] width 9 height 9
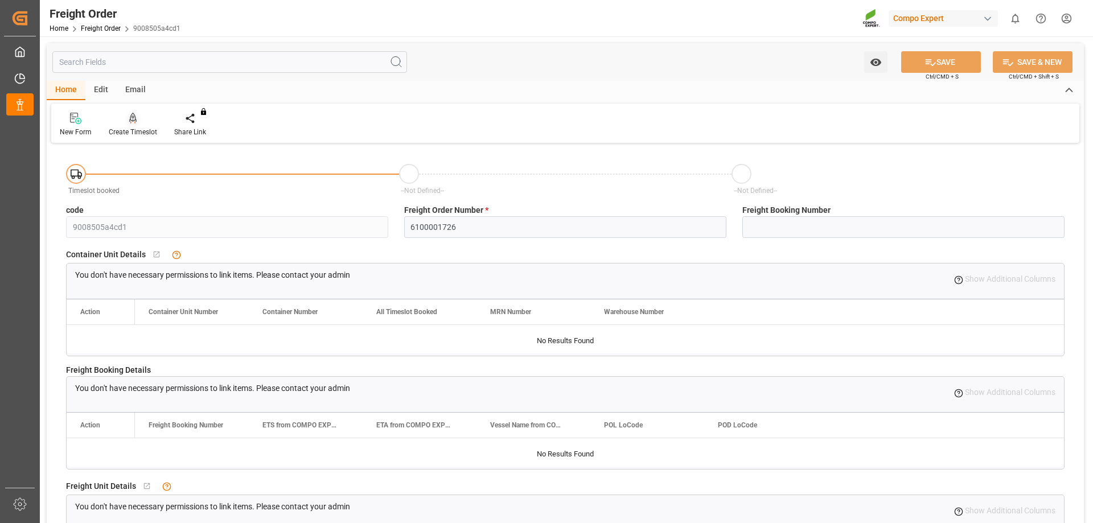
click at [132, 126] on div "Create Timeslot" at bounding box center [132, 124] width 65 height 25
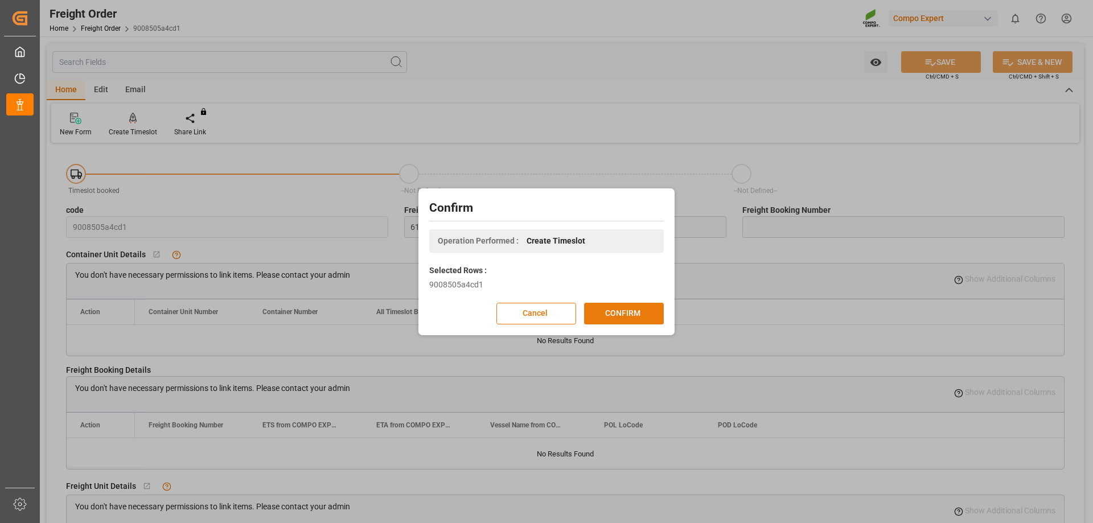
click at [637, 320] on button "CONFIRM" at bounding box center [624, 314] width 80 height 22
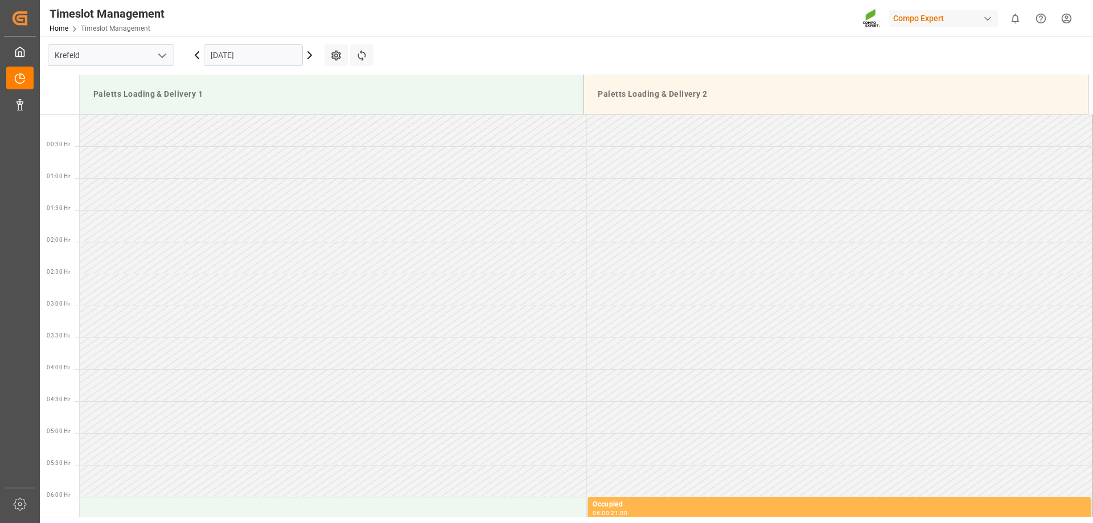
scroll to position [375, 0]
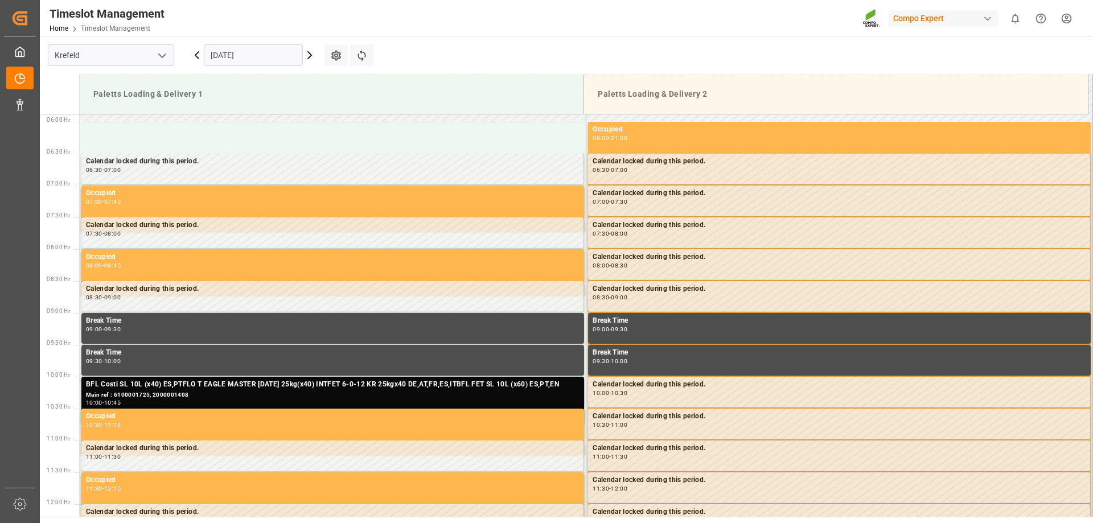
click at [237, 60] on input "[DATE]" at bounding box center [253, 55] width 99 height 22
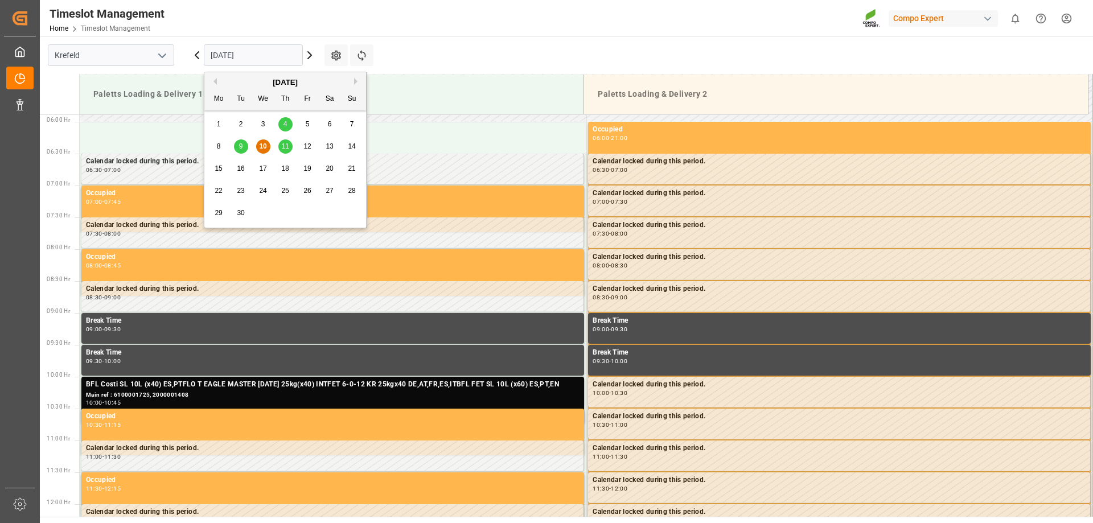
click at [287, 146] on span "11" at bounding box center [284, 146] width 7 height 8
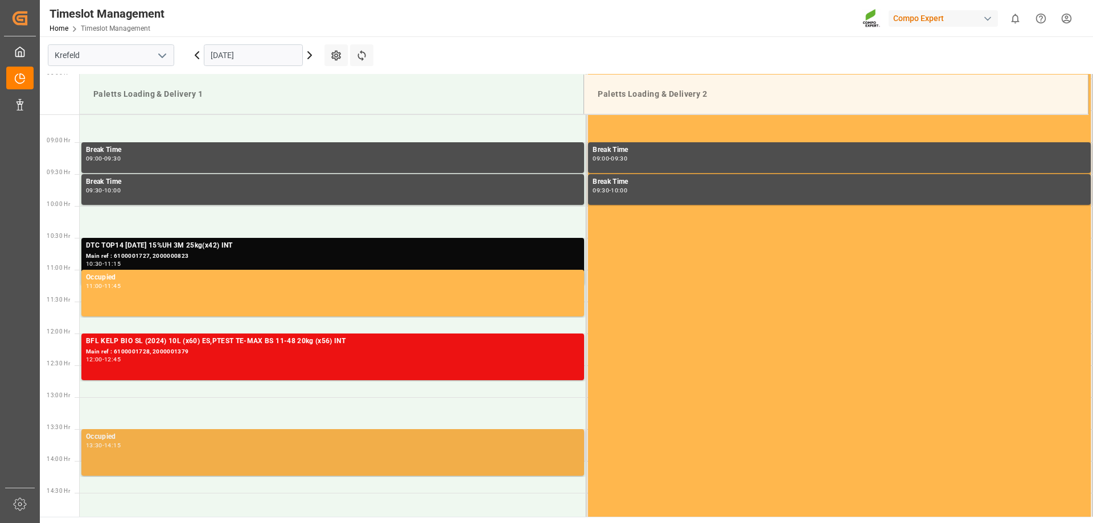
scroll to position [660, 0]
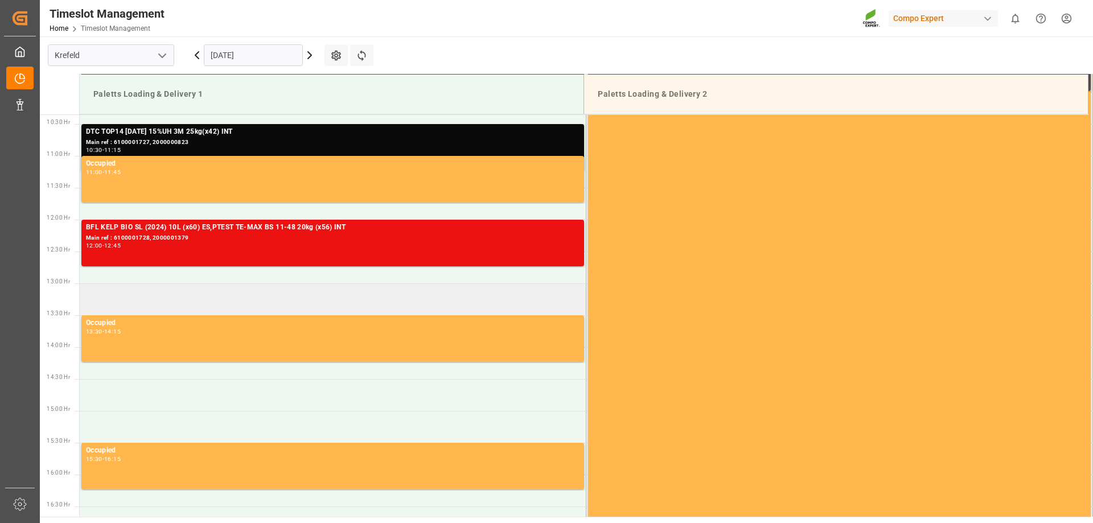
click at [166, 300] on td at bounding box center [333, 300] width 507 height 32
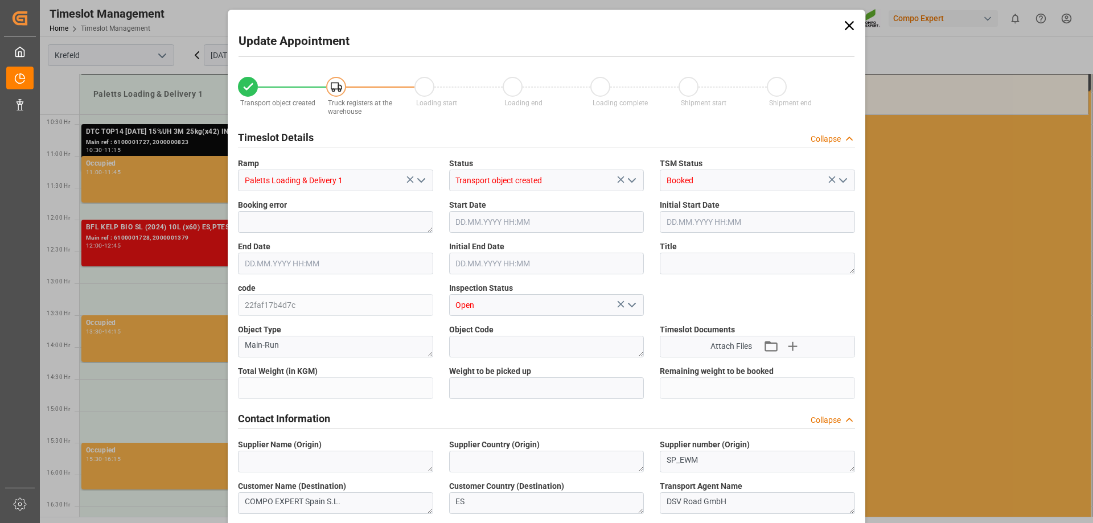
type input "24080"
type input "0"
type input "11.09.2025 13:00"
type input "11.09.2025 13:30"
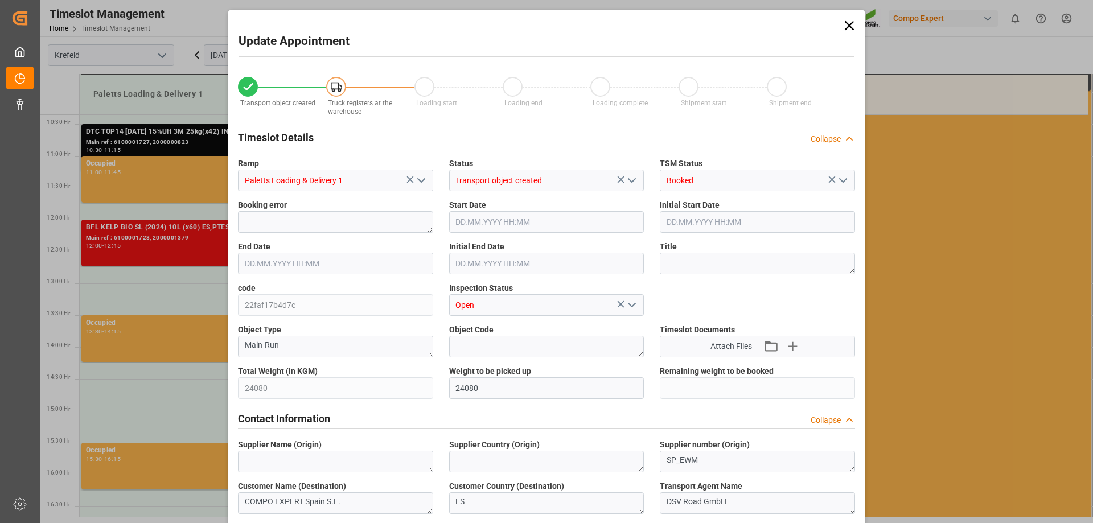
type input "05.09.2025 07:47"
type input "10.09.2025 05:25"
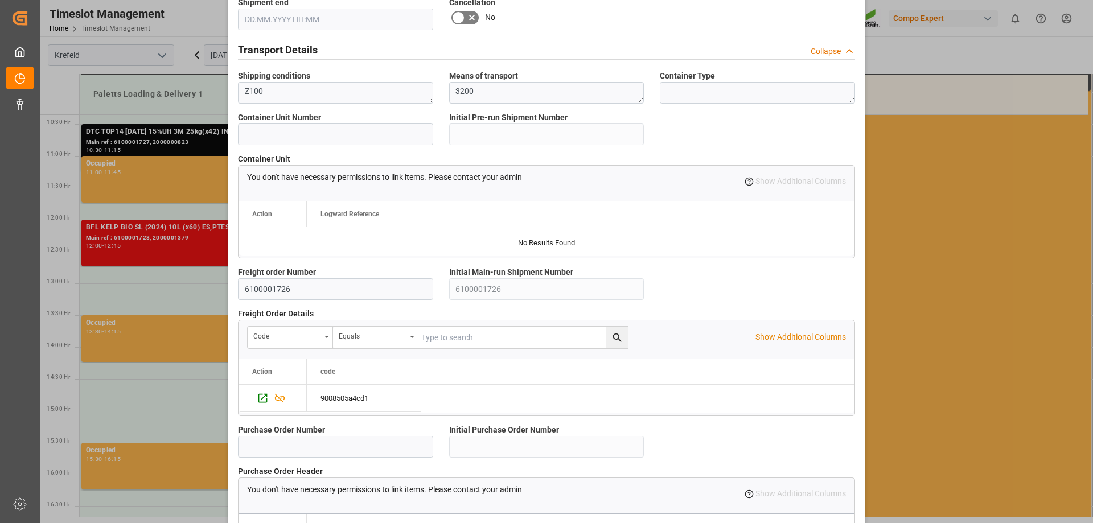
scroll to position [976, 0]
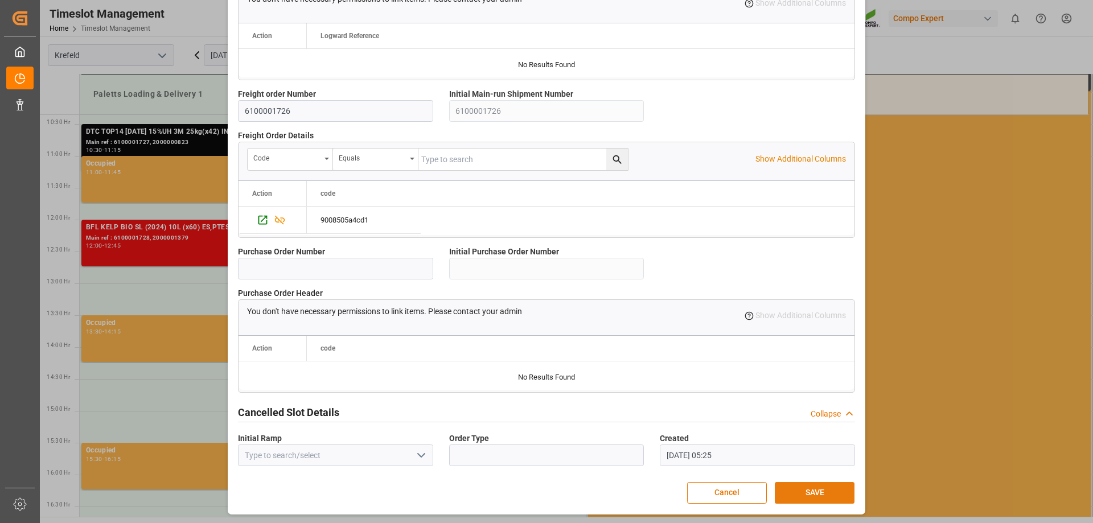
click at [797, 493] on button "SAVE" at bounding box center [815, 493] width 80 height 22
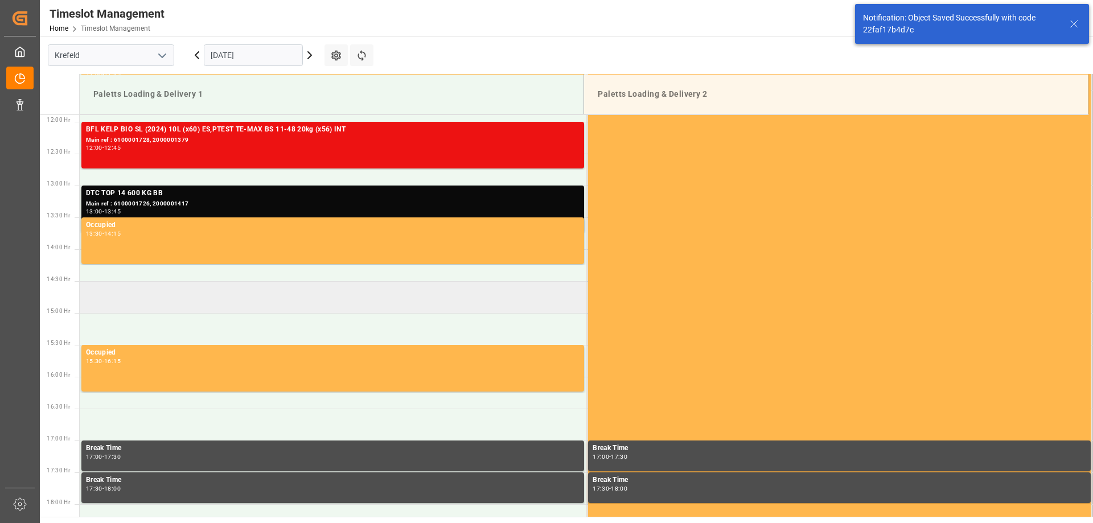
scroll to position [701, 0]
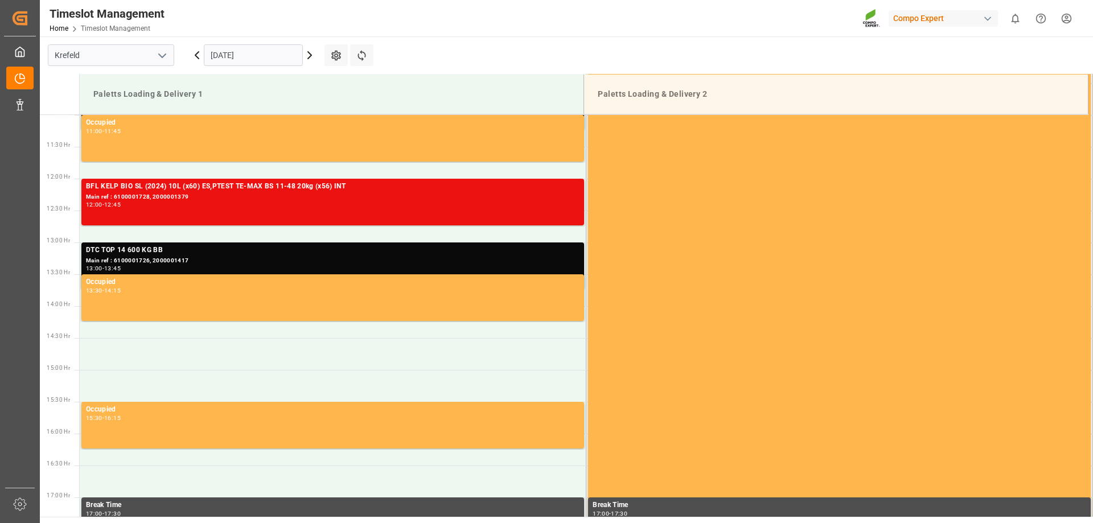
click at [1059, 27] on html "Created by potrace 1.15, written by Peter Selinger 2001-2017 Created by potrace…" at bounding box center [546, 261] width 1093 height 523
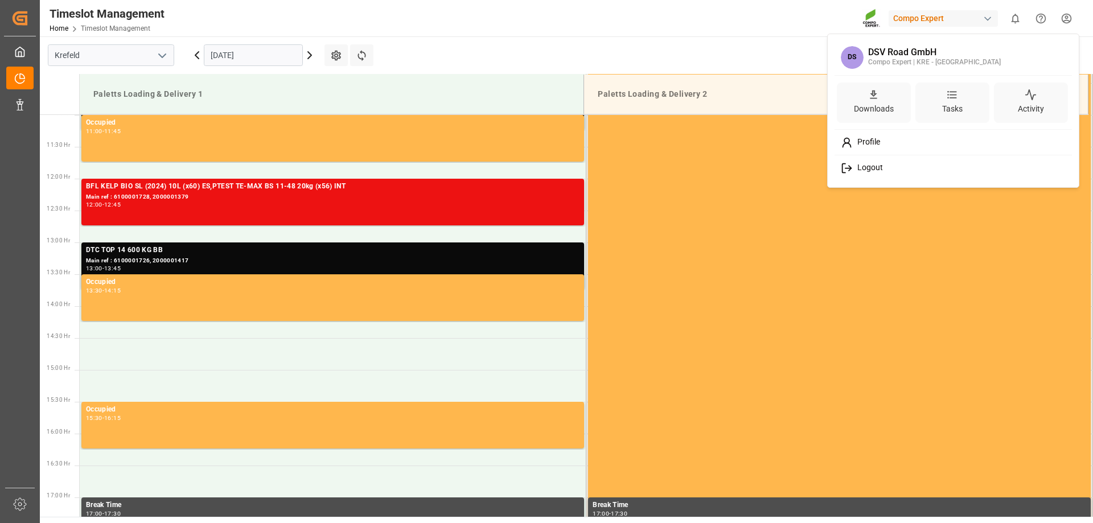
click at [900, 164] on div "Logout" at bounding box center [954, 168] width 234 height 21
